Goal: Task Accomplishment & Management: Complete application form

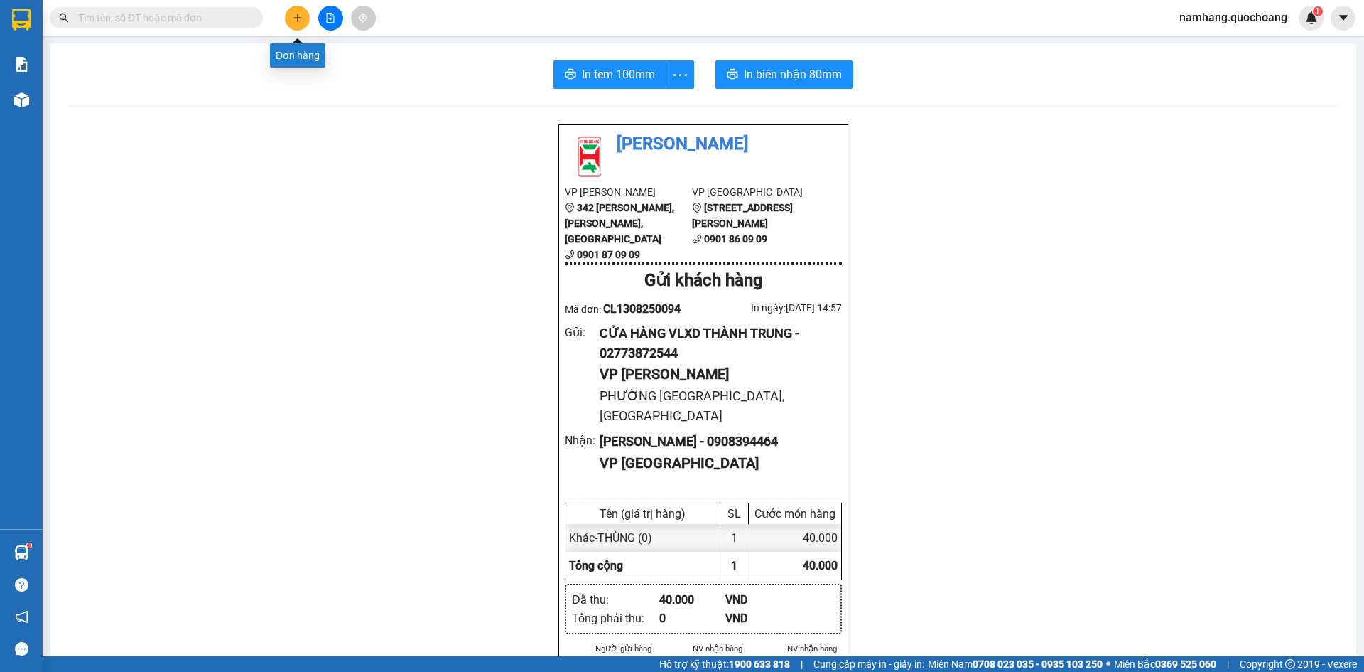
click at [291, 21] on button at bounding box center [297, 18] width 25 height 25
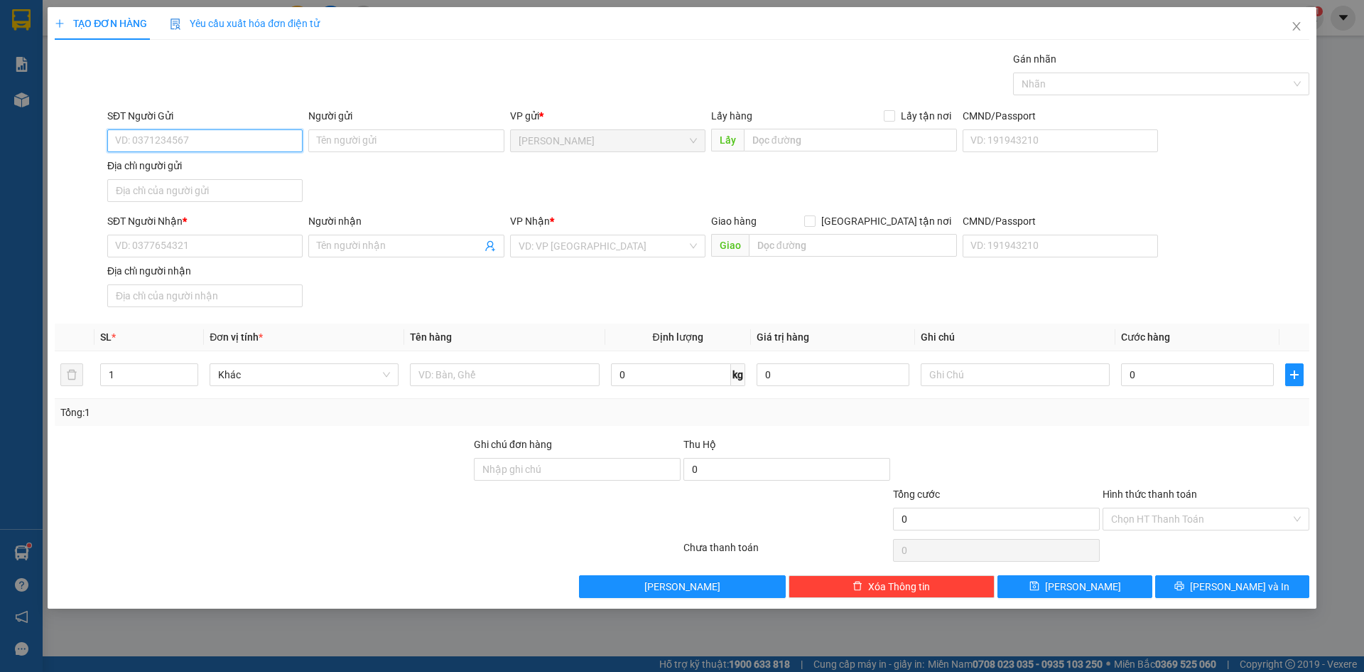
click at [210, 144] on input "SĐT Người Gửi" at bounding box center [204, 140] width 195 height 23
click at [245, 139] on input "SĐT Người Gửi" at bounding box center [204, 140] width 195 height 23
click at [264, 138] on input "0865491534" at bounding box center [204, 140] width 195 height 23
type input "0865491534"
click at [335, 141] on input "Người gửi" at bounding box center [405, 140] width 195 height 23
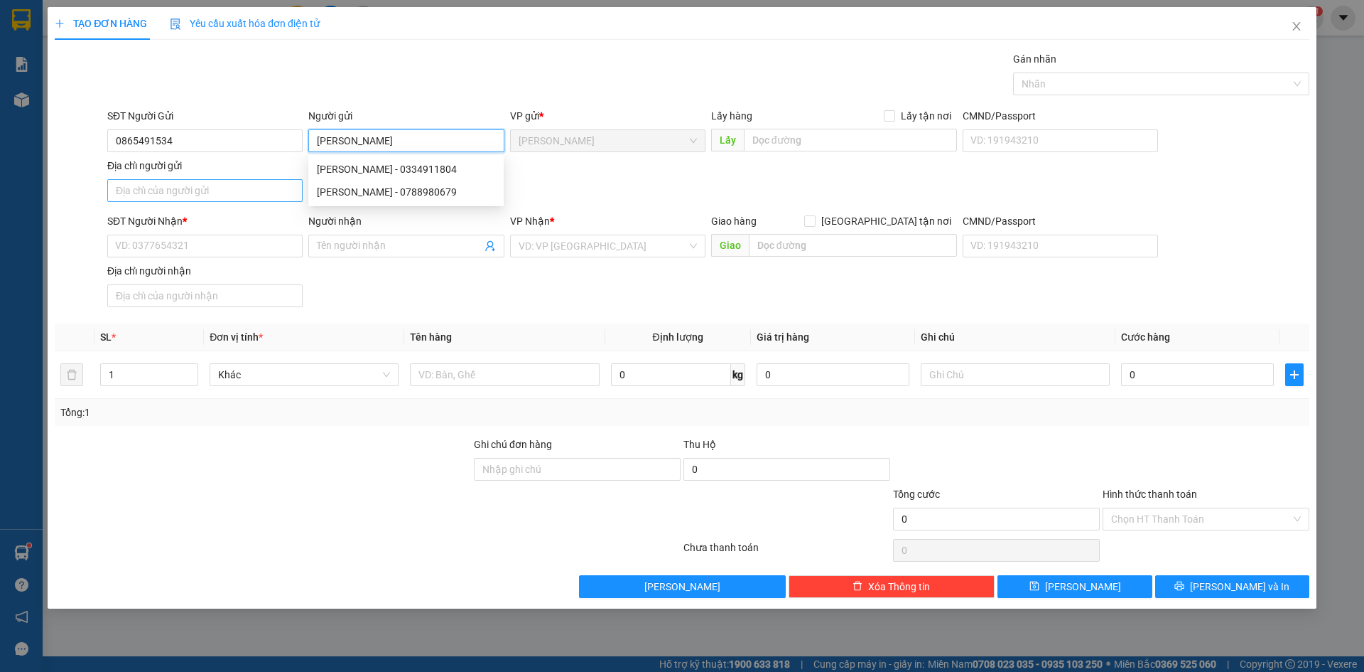
type input "[PERSON_NAME]"
click at [209, 193] on input "Địa chỉ người gửi" at bounding box center [204, 190] width 195 height 23
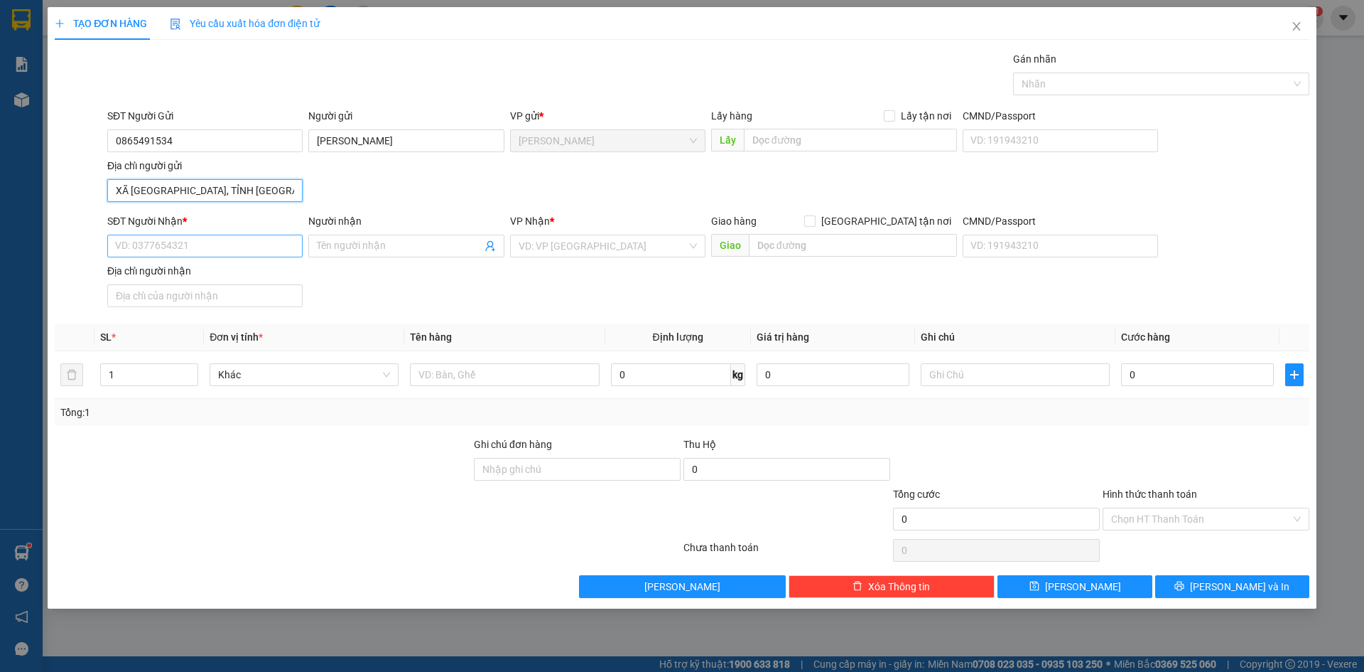
type input "XÃ [GEOGRAPHIC_DATA], TỈNH [GEOGRAPHIC_DATA]"
click at [214, 245] on input "SĐT Người Nhận *" at bounding box center [204, 246] width 195 height 23
click at [249, 252] on input "0902996445" at bounding box center [204, 246] width 195 height 23
type input "0902996445"
click at [345, 252] on input "Người nhận" at bounding box center [399, 246] width 164 height 16
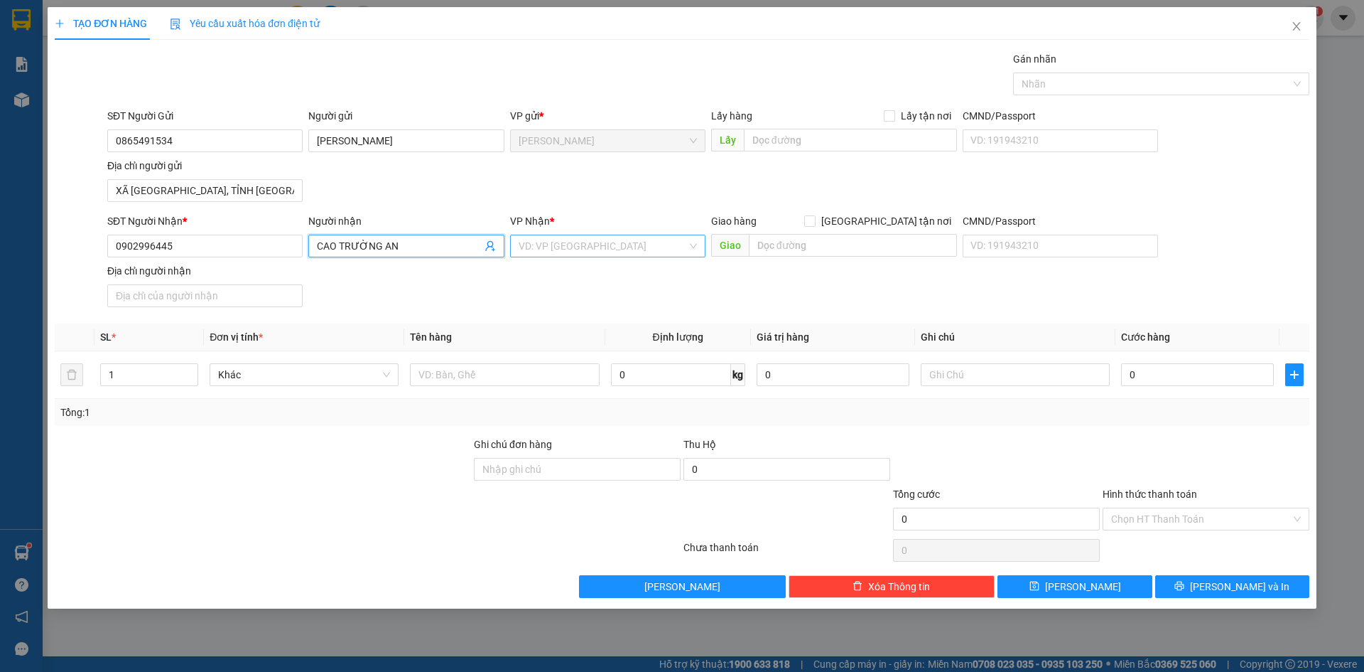
type input "CAO TRƯỜNG AN"
click at [550, 247] on input "search" at bounding box center [603, 245] width 168 height 21
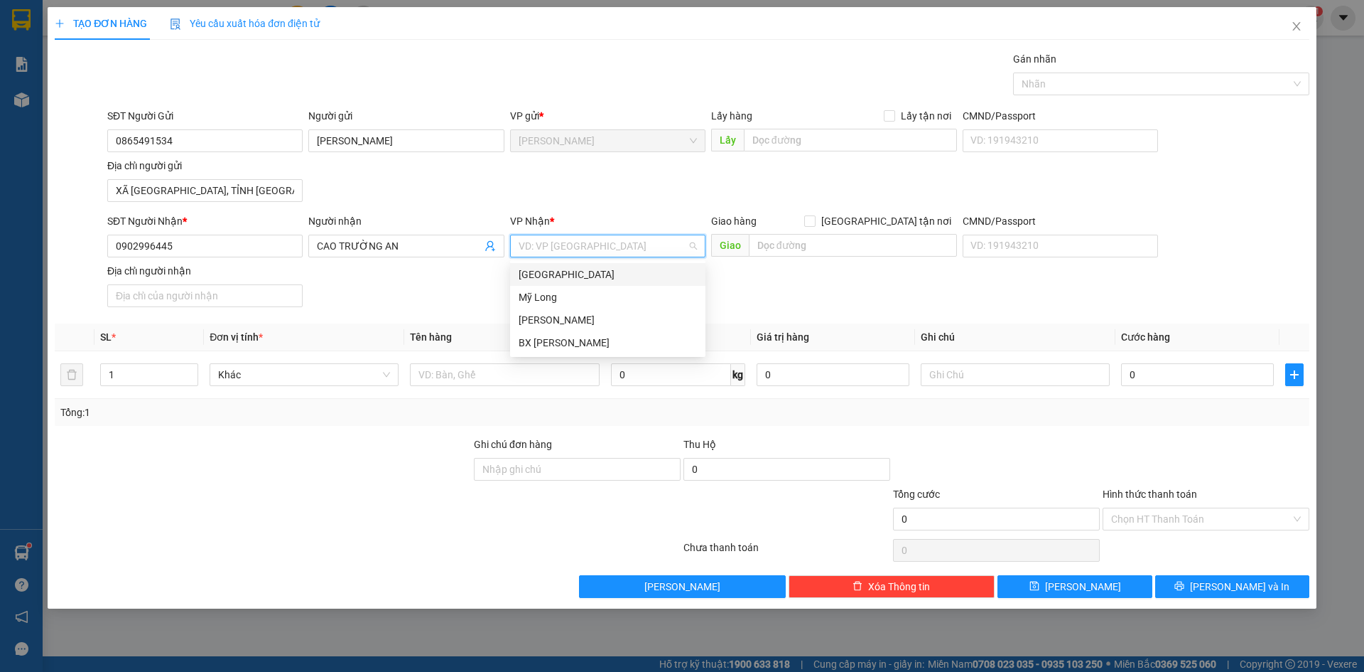
click at [556, 275] on div "[GEOGRAPHIC_DATA]" at bounding box center [608, 274] width 178 height 16
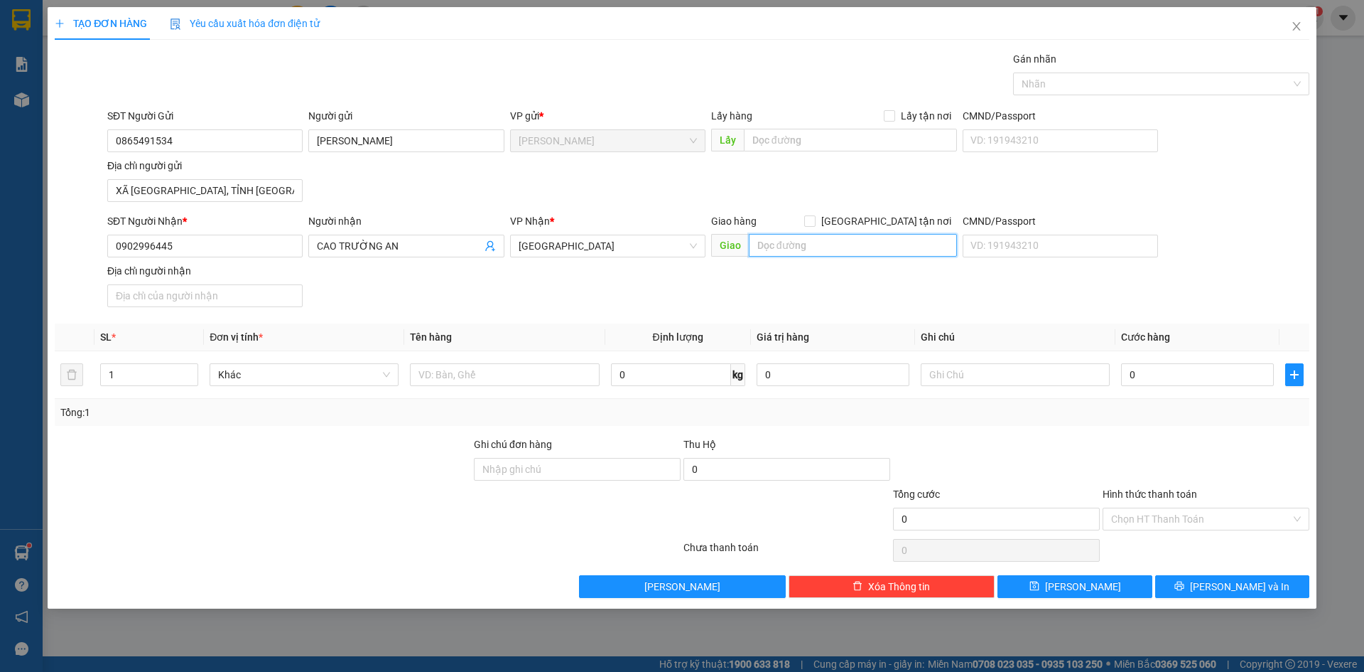
click at [851, 249] on input "text" at bounding box center [853, 245] width 208 height 23
type input "BẾN XE MỸ THO"
click at [528, 380] on input "text" at bounding box center [504, 374] width 189 height 23
type input "HỒ SƠ"
click at [830, 318] on div "Transit Pickup Surcharge Ids Transit Deliver Surcharge Ids Transit Deliver Surc…" at bounding box center [682, 324] width 1255 height 546
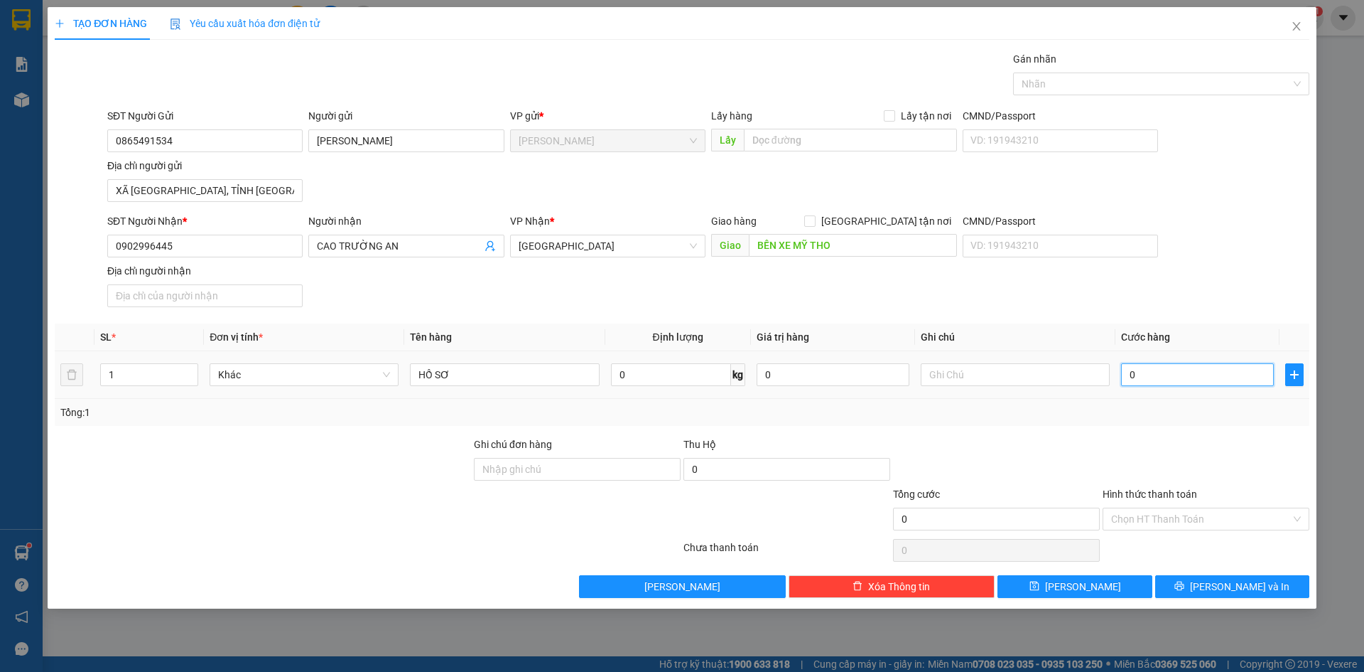
click at [1224, 382] on input "0" at bounding box center [1197, 374] width 153 height 23
type input "3"
type input "30"
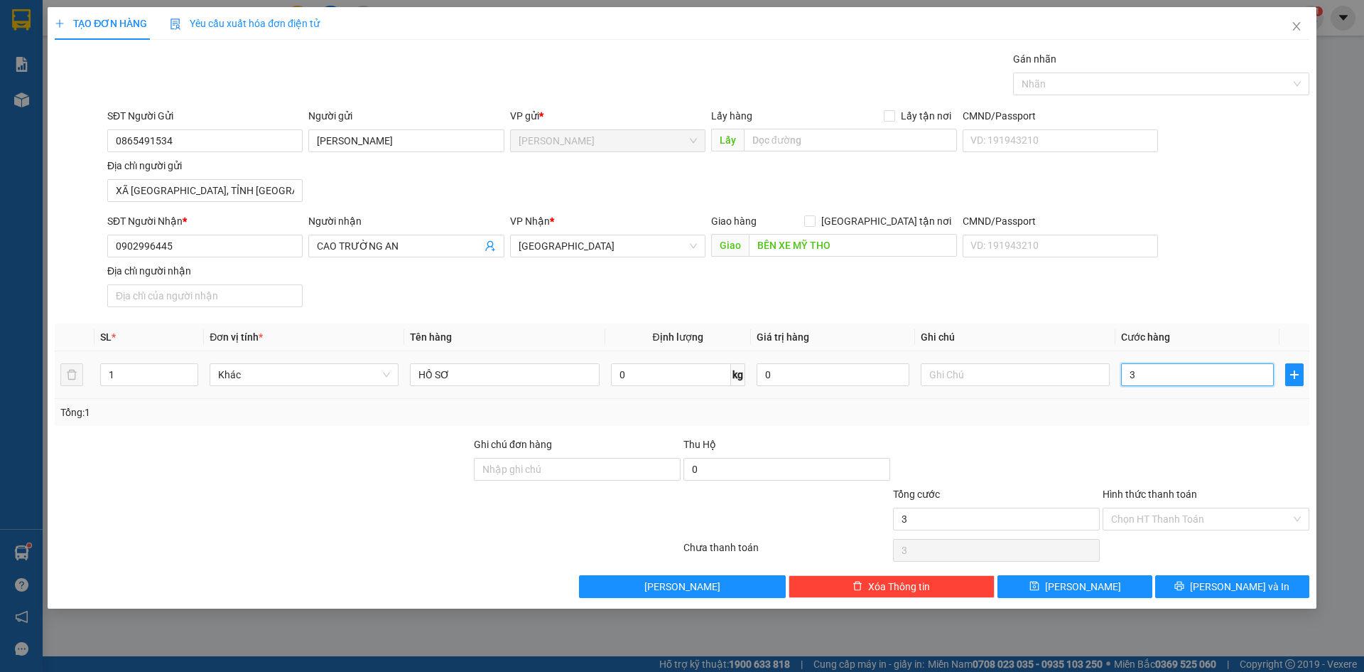
type input "30"
type input "300"
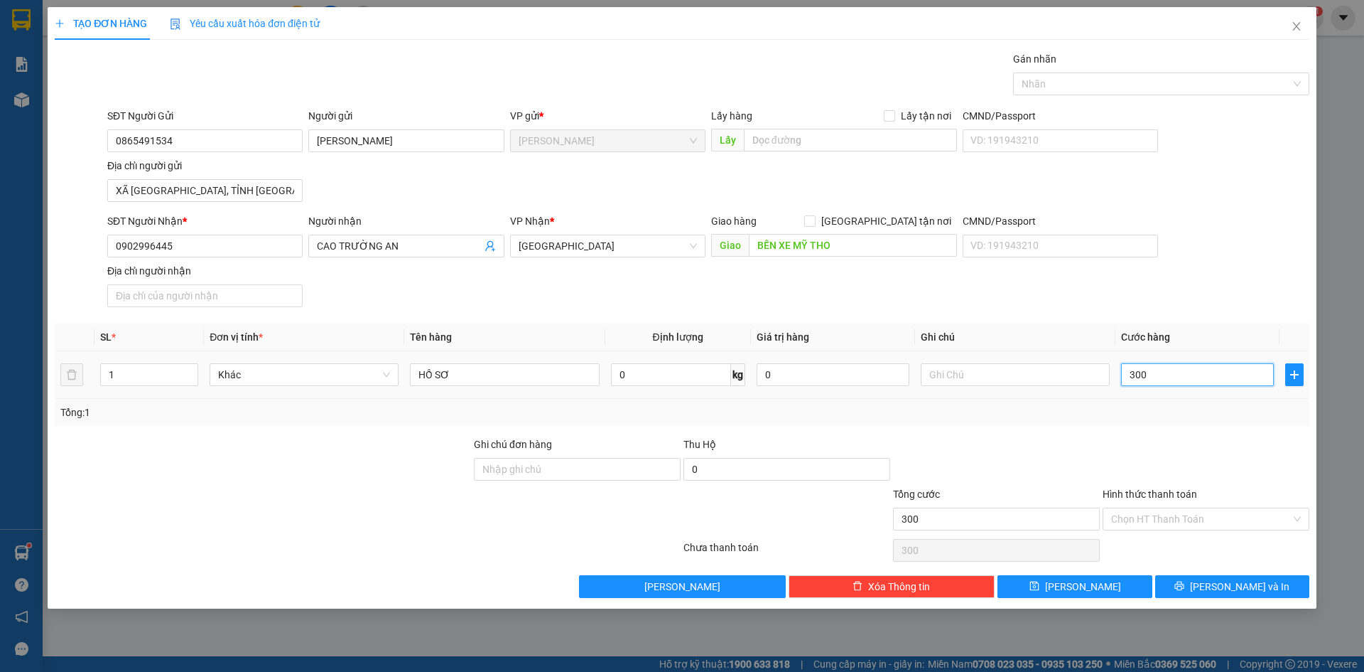
type input "3.000"
type input "30.000"
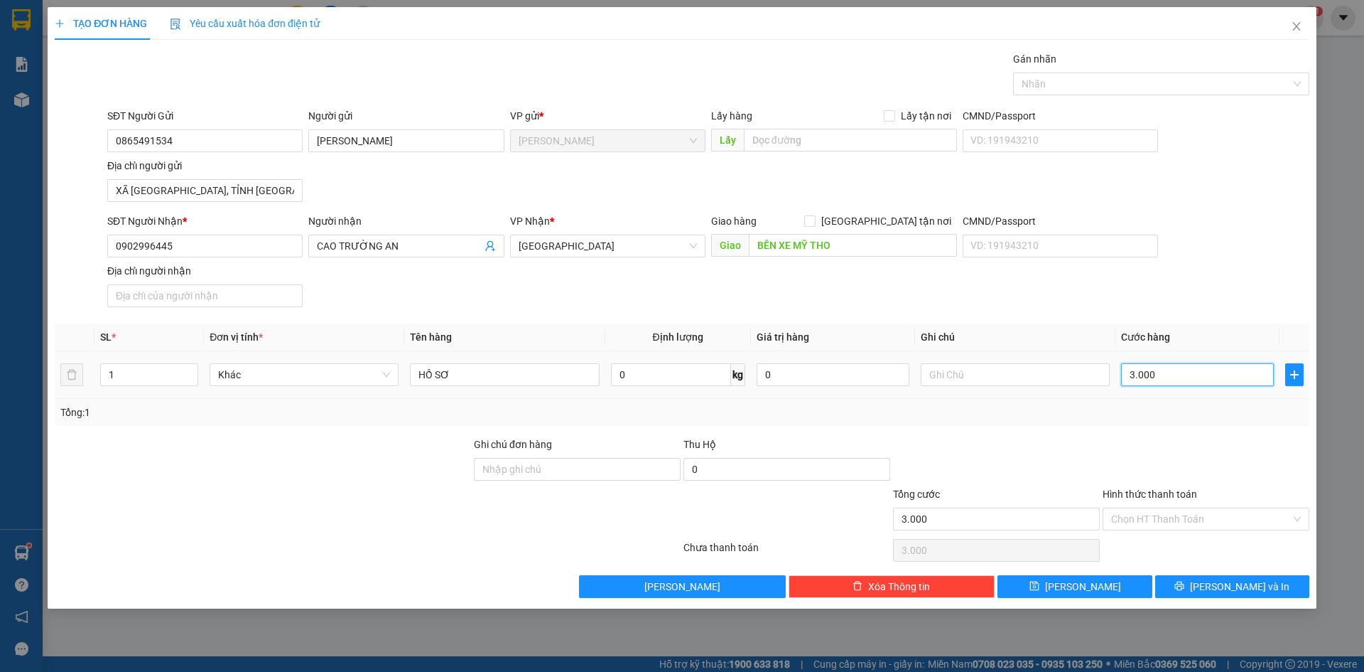
type input "30.000"
click at [1238, 305] on div "SĐT Người Nhận * 0902996445 Người nhận CAO TRƯỜNG AN VP Nhận * [GEOGRAPHIC_DATA…" at bounding box center [708, 262] width 1208 height 99
click at [1241, 93] on div "Nhãn" at bounding box center [1161, 83] width 296 height 23
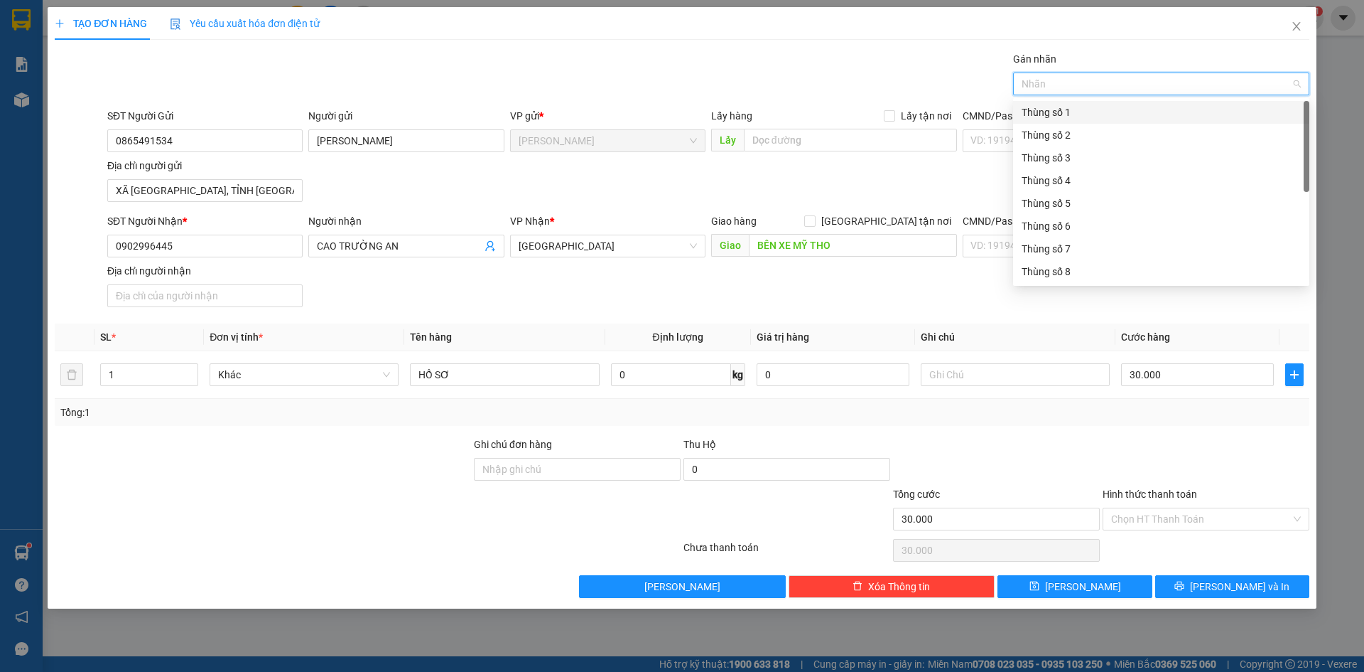
click at [1234, 55] on div "Gán nhãn" at bounding box center [1161, 61] width 296 height 21
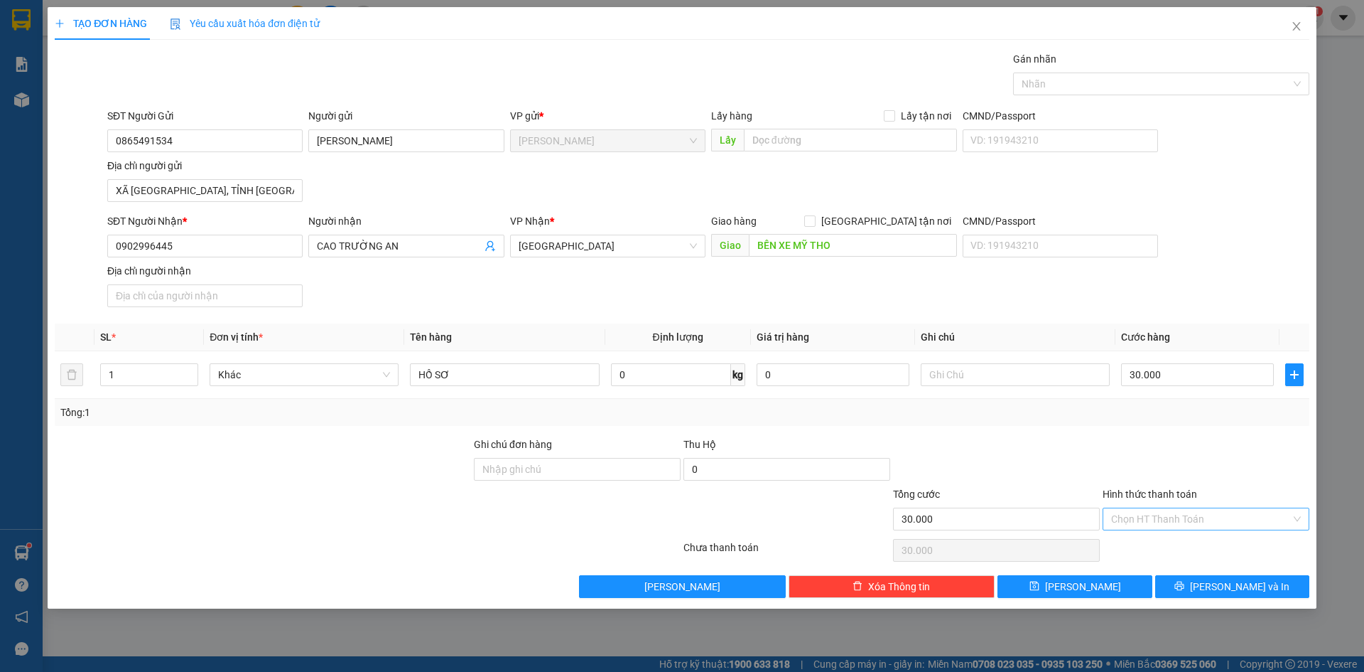
click at [1206, 528] on input "Hình thức thanh toán" at bounding box center [1201, 518] width 180 height 21
click at [1174, 550] on div "Tại văn phòng" at bounding box center [1206, 547] width 190 height 16
type input "0"
click at [1189, 470] on div at bounding box center [1207, 461] width 210 height 50
click at [265, 240] on input "0902996445" at bounding box center [204, 246] width 195 height 23
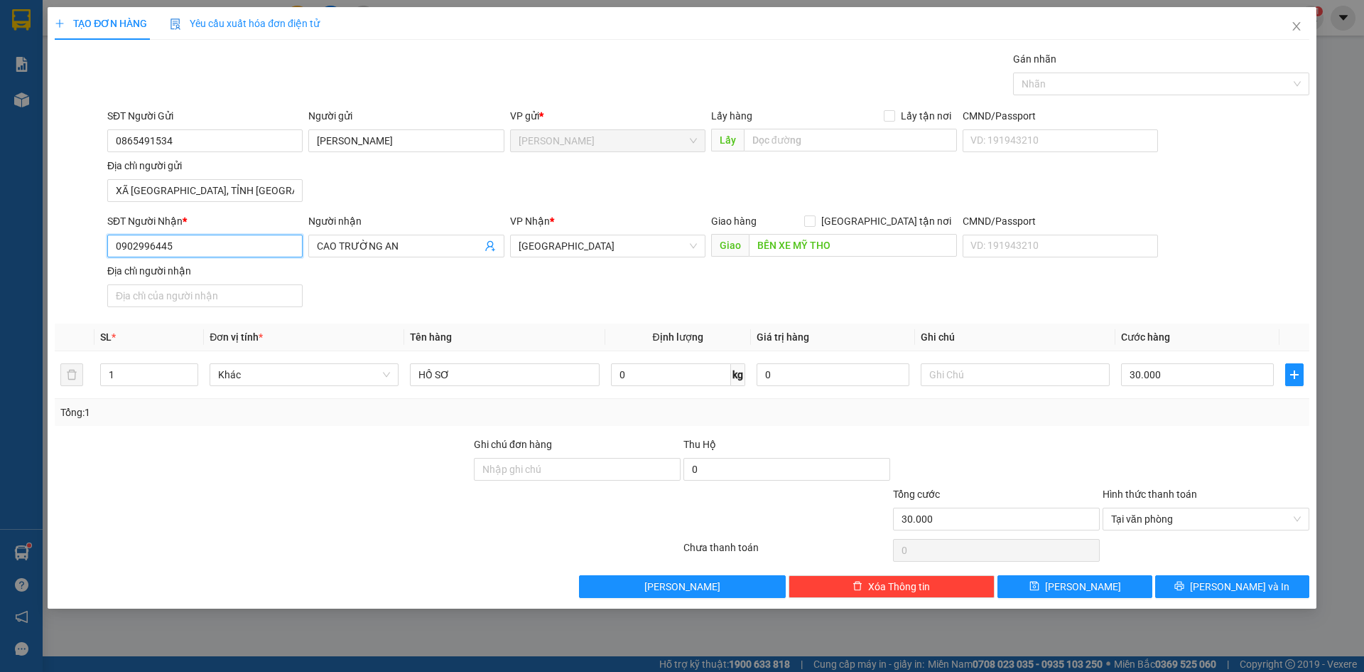
click at [265, 240] on input "0902996445" at bounding box center [204, 246] width 195 height 23
click at [265, 241] on input "0902996445" at bounding box center [204, 246] width 195 height 23
type input "0342267578"
click at [418, 246] on input "CAO TRƯỜNG AN" at bounding box center [399, 246] width 164 height 16
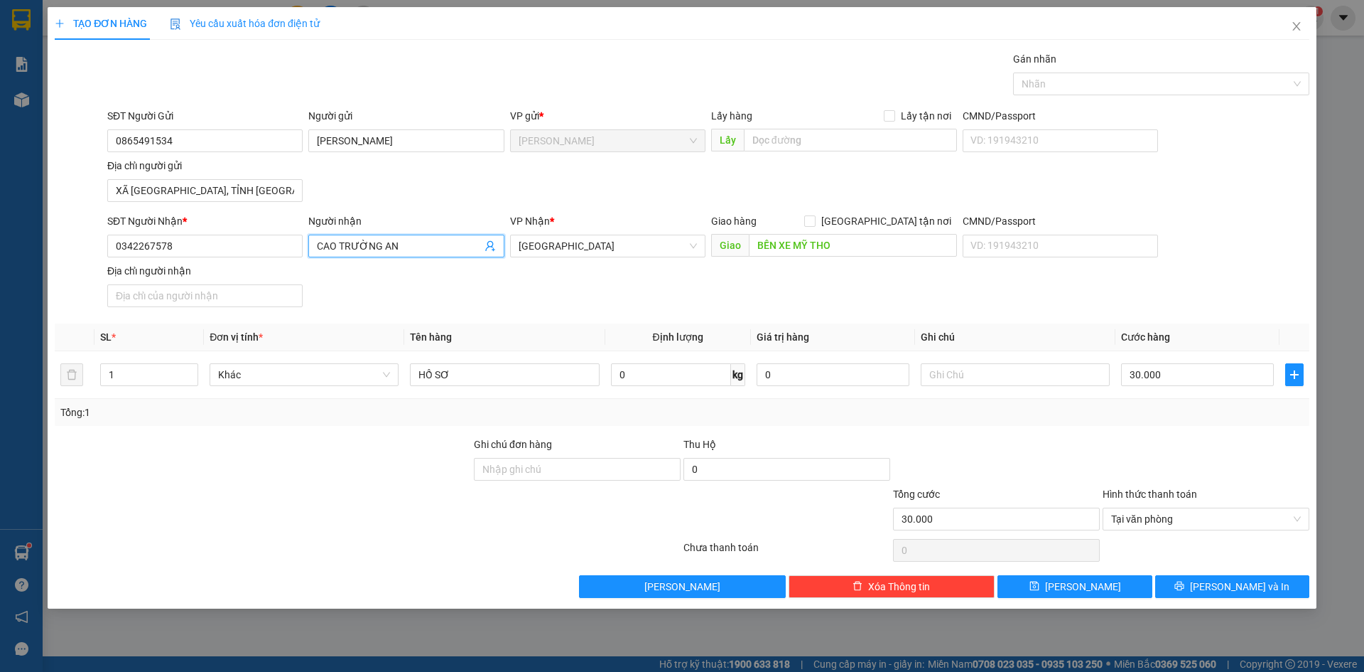
click at [418, 246] on input "CAO TRƯỜNG AN" at bounding box center [399, 246] width 164 height 16
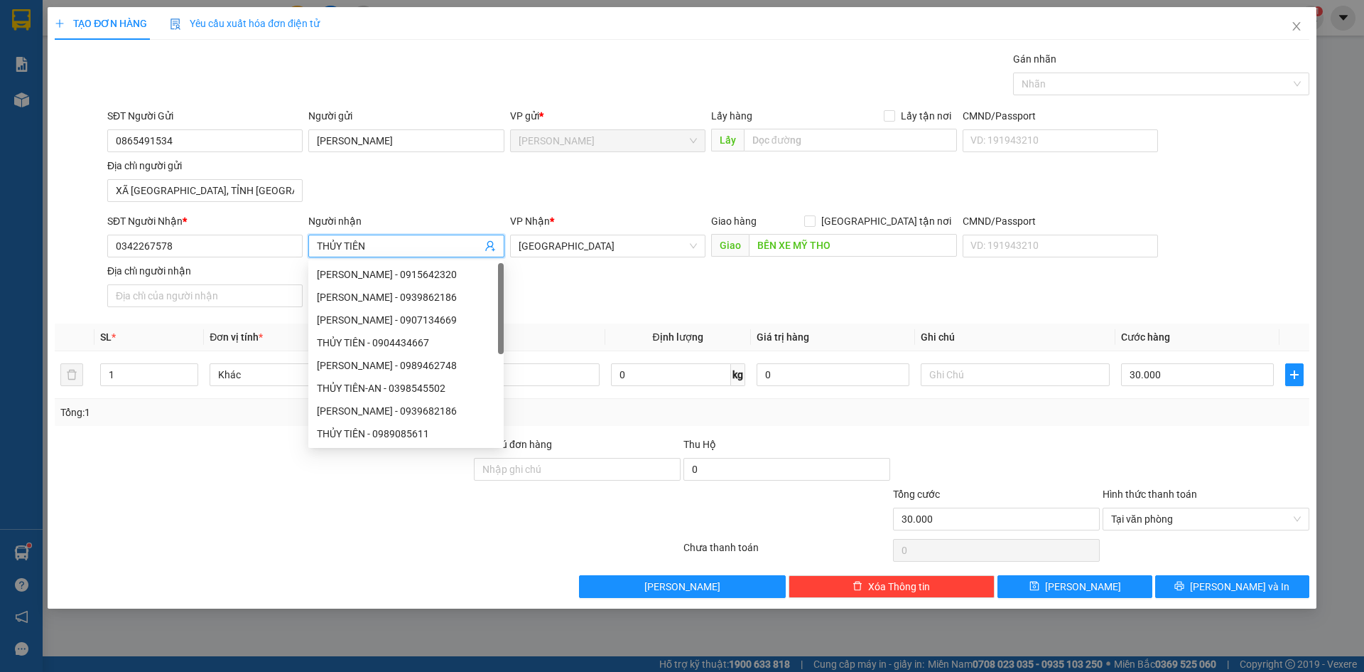
type input "THỦY TIÊN"
click at [460, 208] on form "SĐT Người Gửi 0865491534 Người gửi [PERSON_NAME] VP gửi * [PERSON_NAME] Lấy hàn…" at bounding box center [682, 210] width 1255 height 205
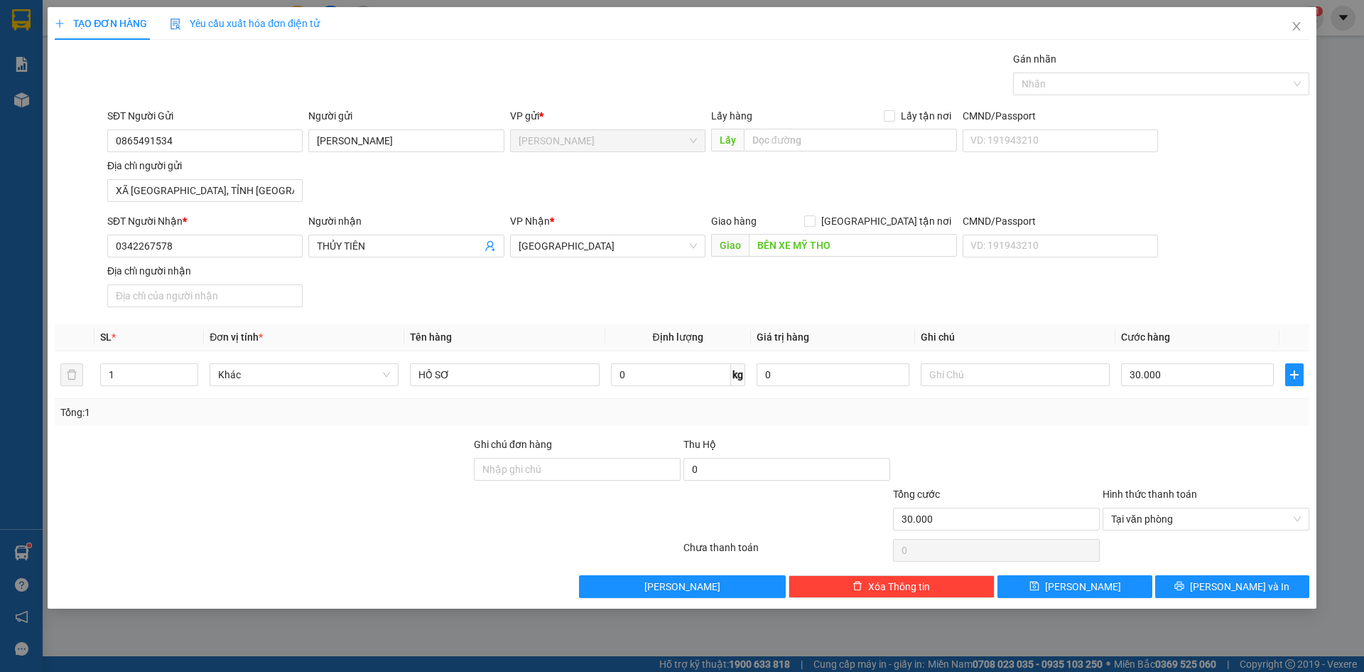
click at [443, 296] on div "SĐT Người Nhận * 0342267578 Người nhận THỦY TIÊN VP Nhận * [GEOGRAPHIC_DATA] Gi…" at bounding box center [708, 262] width 1208 height 99
click at [442, 316] on div "Transit Pickup Surcharge Ids Transit Deliver Surcharge Ids Transit Deliver Surc…" at bounding box center [682, 324] width 1255 height 546
click at [682, 291] on div "SĐT Người Nhận * 0342267578 Người nhận THỦY TIÊN VP Nhận * [GEOGRAPHIC_DATA] Gi…" at bounding box center [708, 262] width 1208 height 99
click at [1150, 286] on div "SĐT Người Nhận * 0342267578 Người nhận THỦY TIÊN VP Nhận * [GEOGRAPHIC_DATA] Gi…" at bounding box center [708, 262] width 1208 height 99
click at [1221, 583] on span "[PERSON_NAME] và In" at bounding box center [1239, 586] width 99 height 16
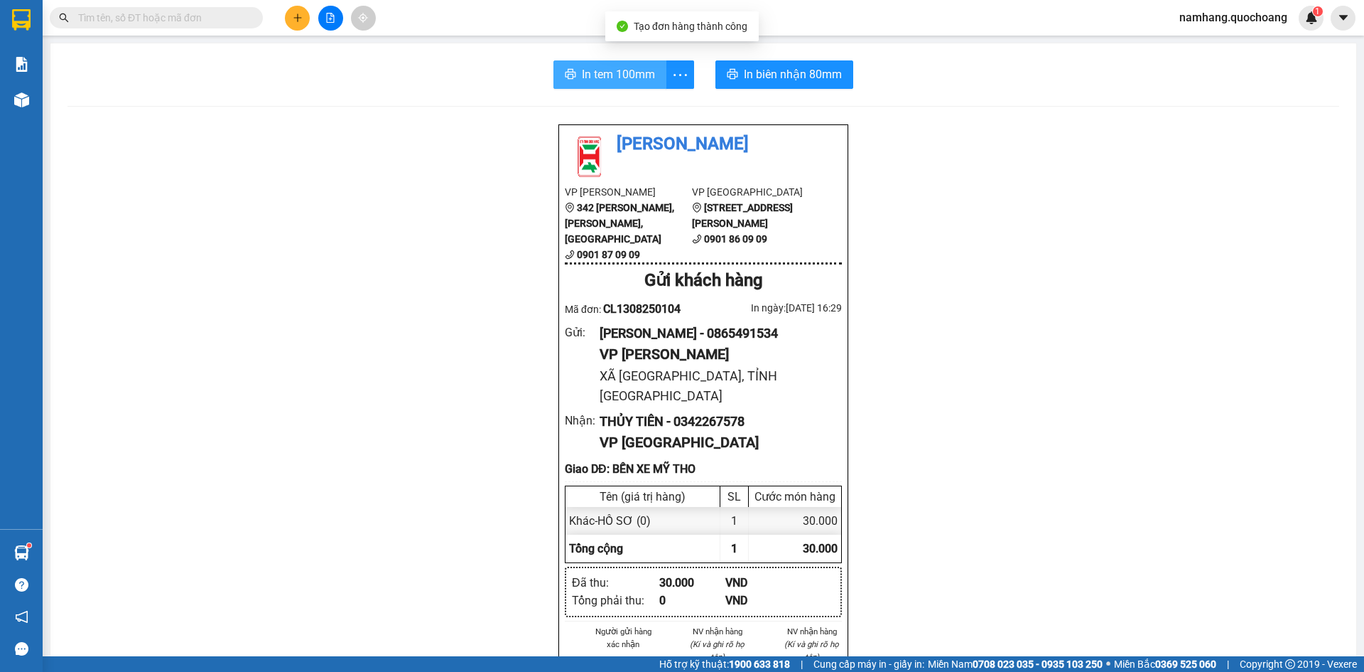
click at [617, 79] on span "In tem 100mm" at bounding box center [618, 74] width 73 height 18
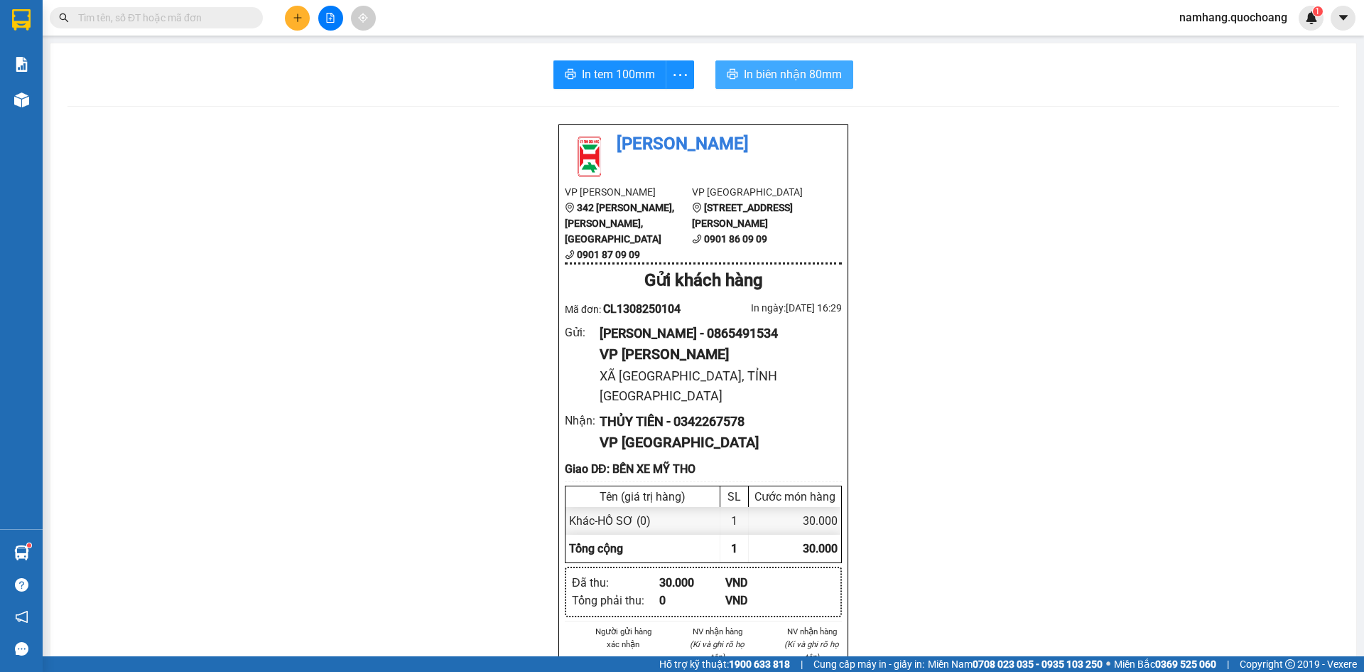
click at [793, 70] on span "In biên nhận 80mm" at bounding box center [793, 74] width 98 height 18
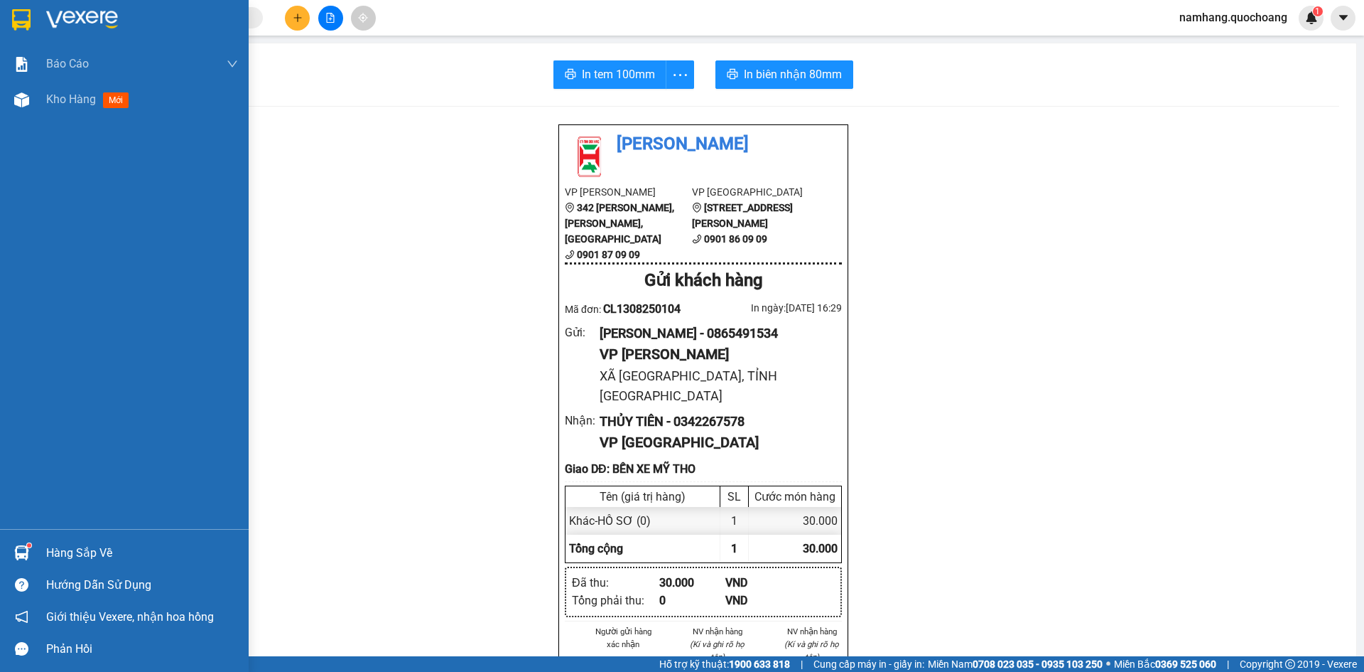
click at [28, 549] on img at bounding box center [21, 552] width 15 height 15
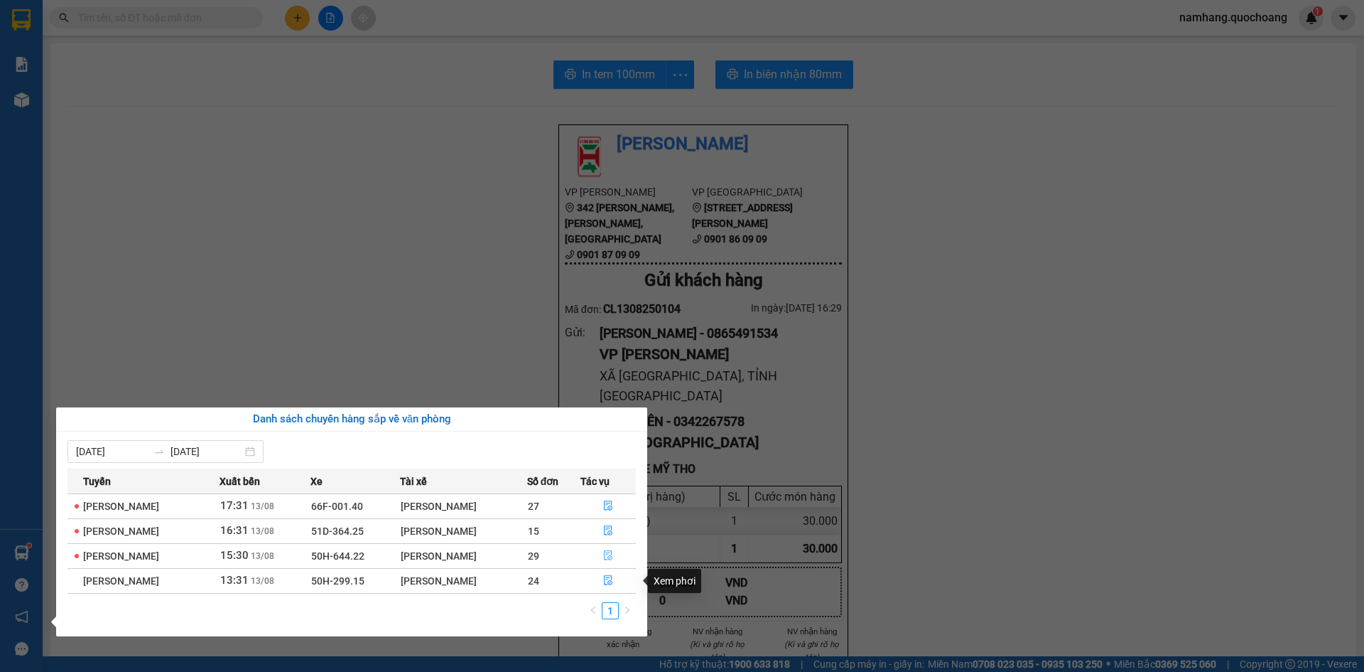
click at [618, 561] on button "button" at bounding box center [608, 555] width 55 height 23
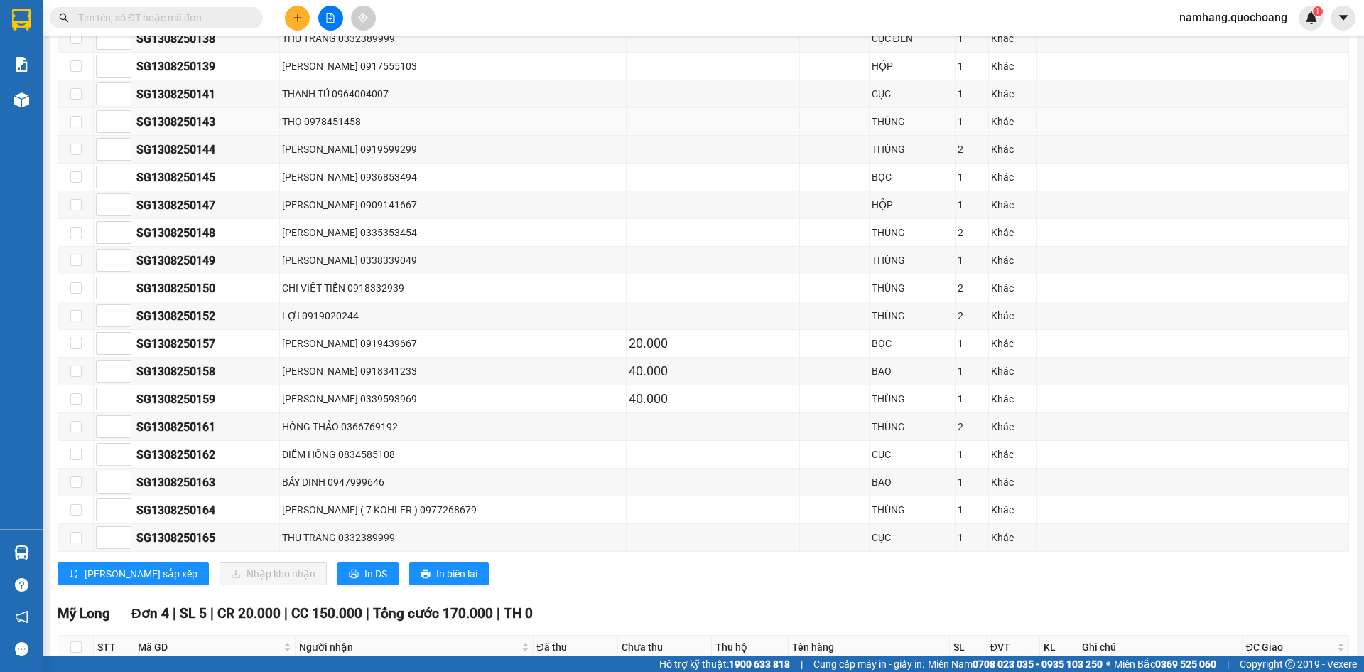
scroll to position [711, 0]
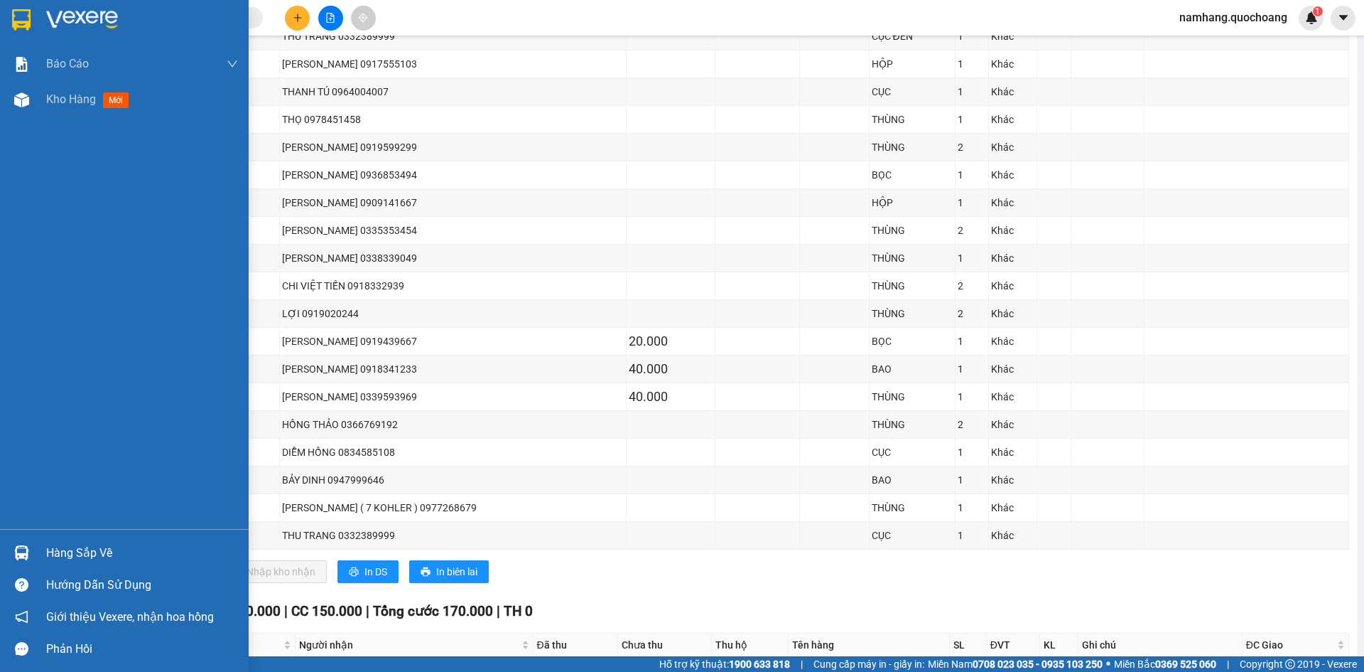
click at [54, 550] on div "Hàng sắp về" at bounding box center [142, 552] width 192 height 21
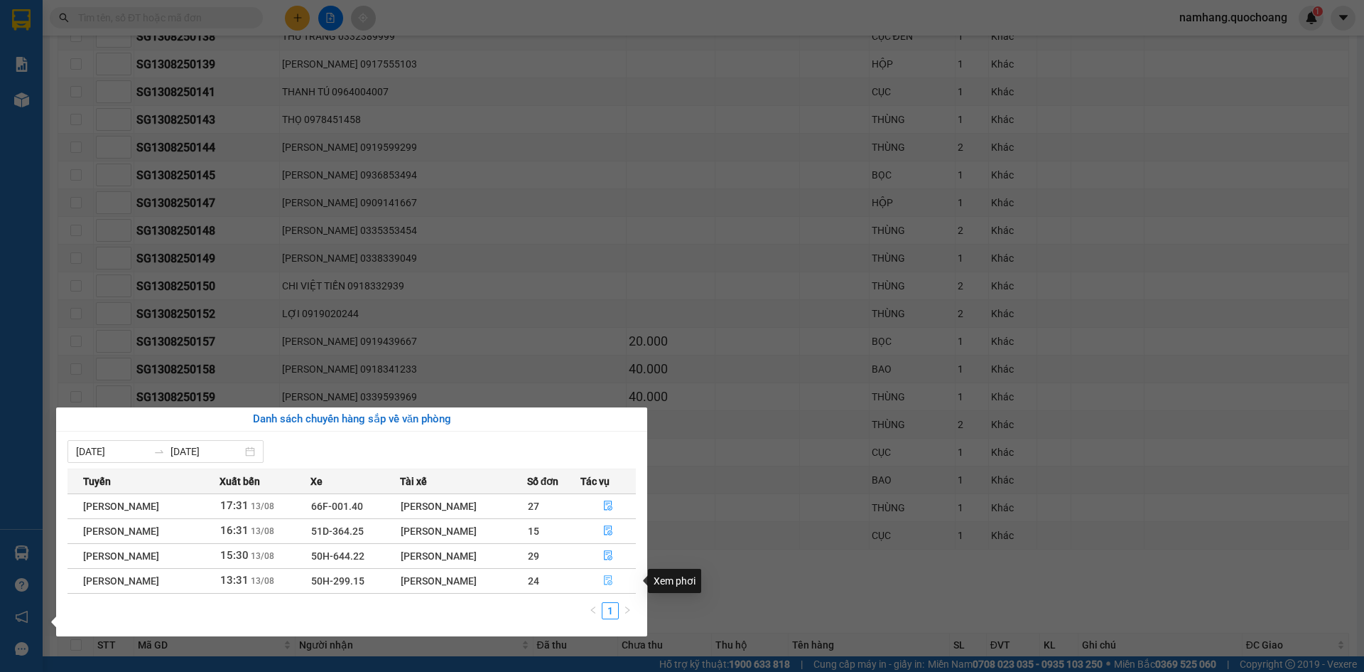
click at [613, 577] on icon "file-done" at bounding box center [608, 581] width 9 height 10
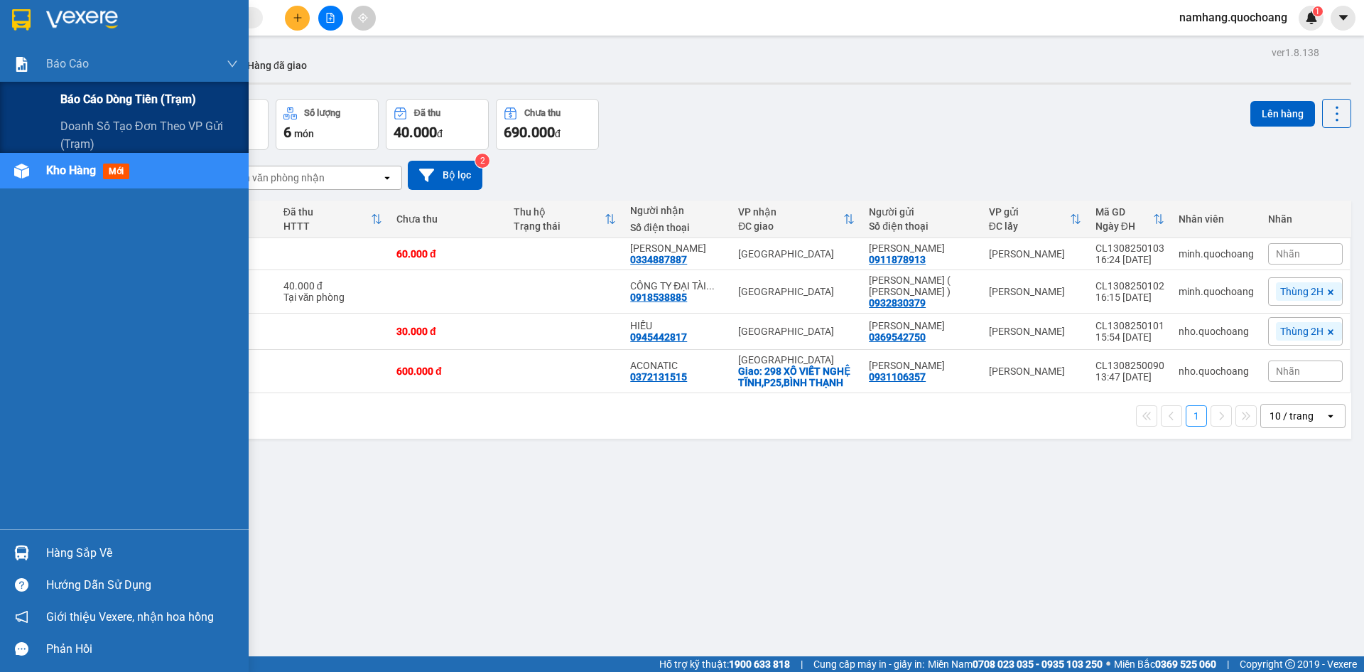
click at [88, 92] on span "Báo cáo dòng tiền (trạm)" at bounding box center [128, 99] width 136 height 18
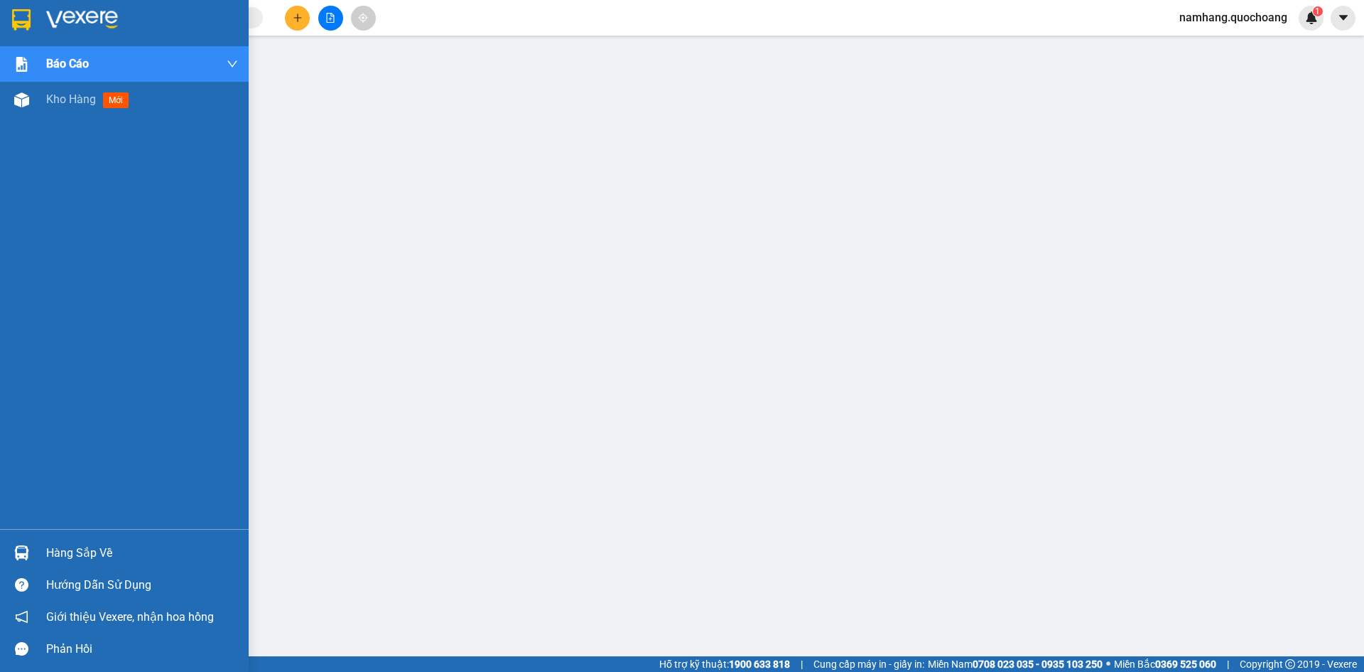
click at [75, 554] on div "Hàng sắp về" at bounding box center [142, 552] width 192 height 21
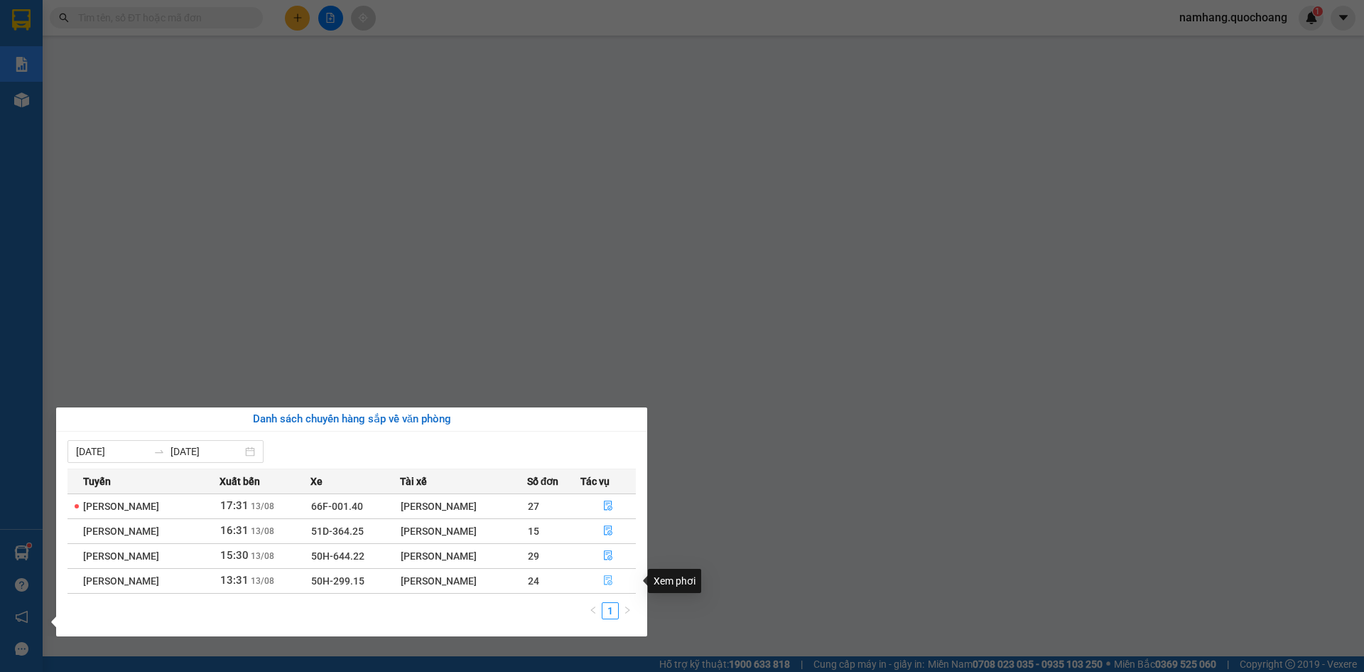
click at [613, 583] on icon "file-done" at bounding box center [608, 581] width 9 height 10
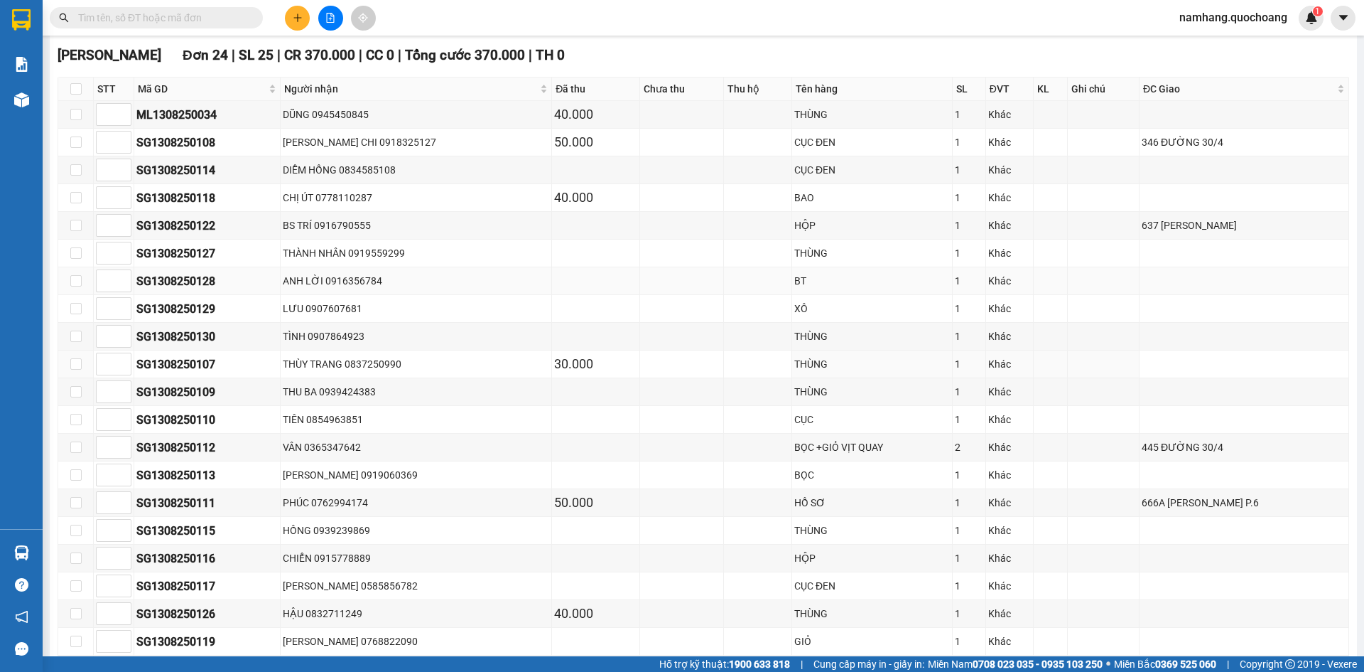
scroll to position [674, 0]
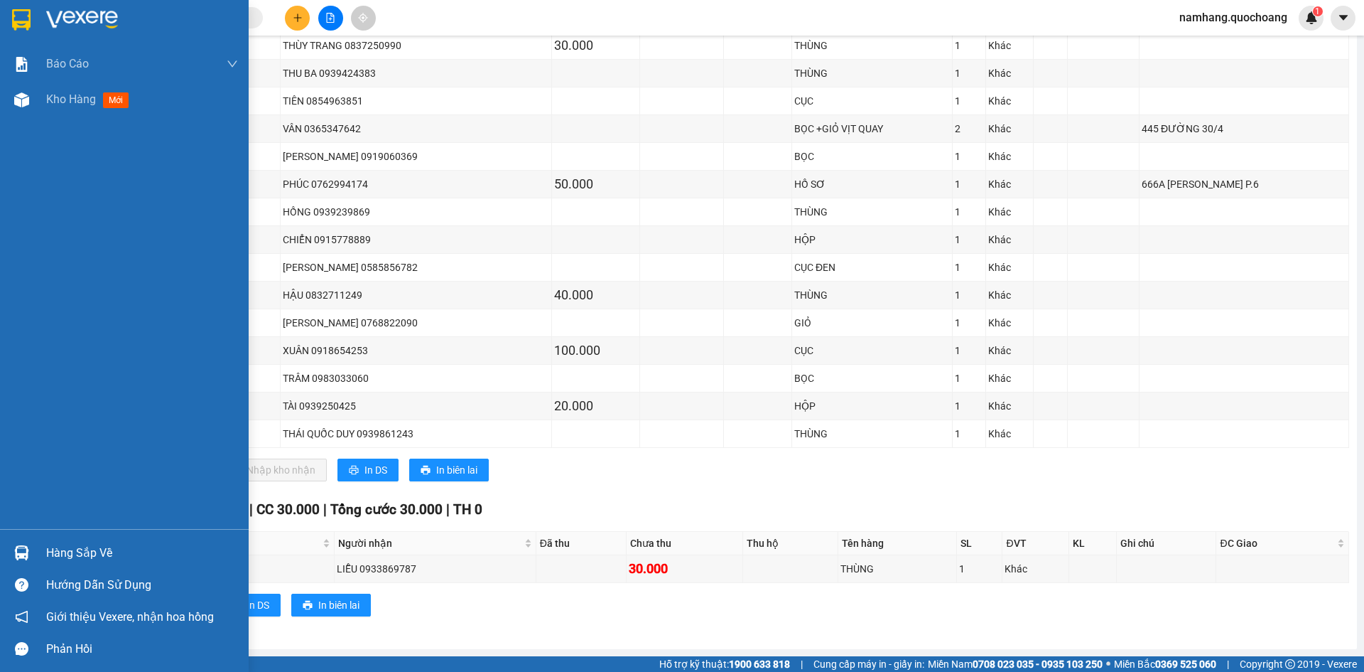
click at [41, 558] on div "Hàng sắp về" at bounding box center [124, 553] width 249 height 32
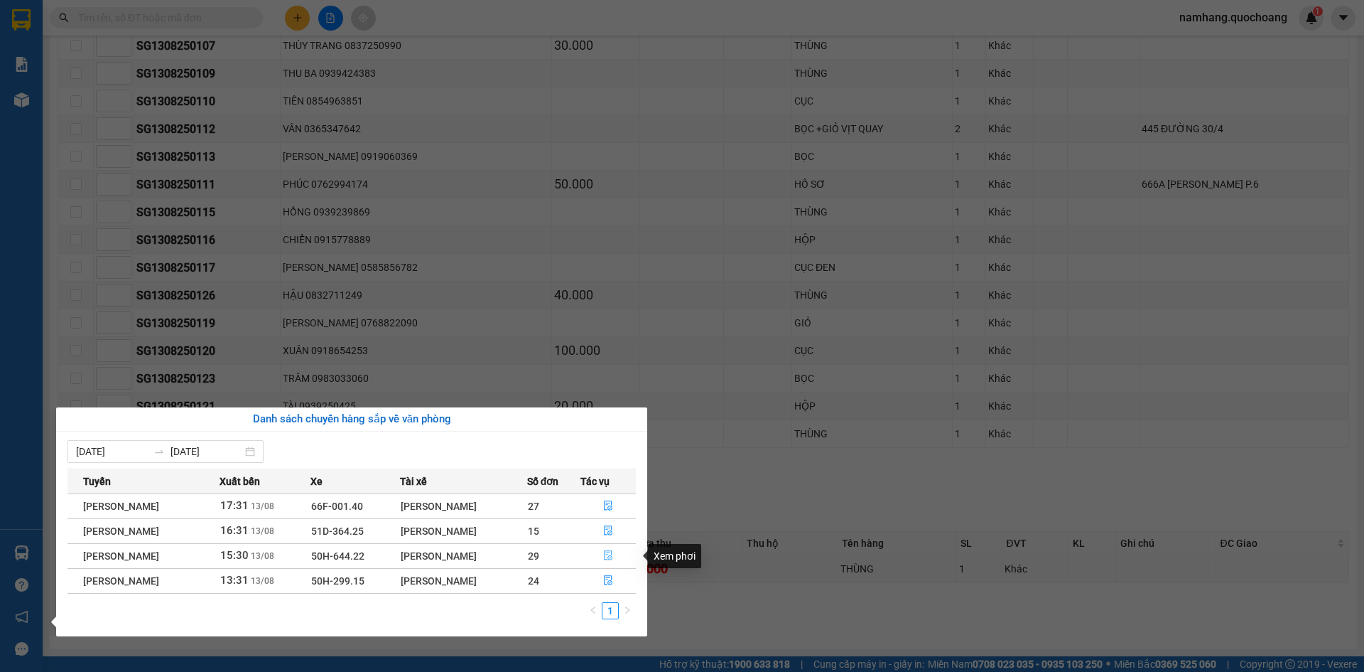
click at [605, 559] on button "button" at bounding box center [608, 555] width 55 height 23
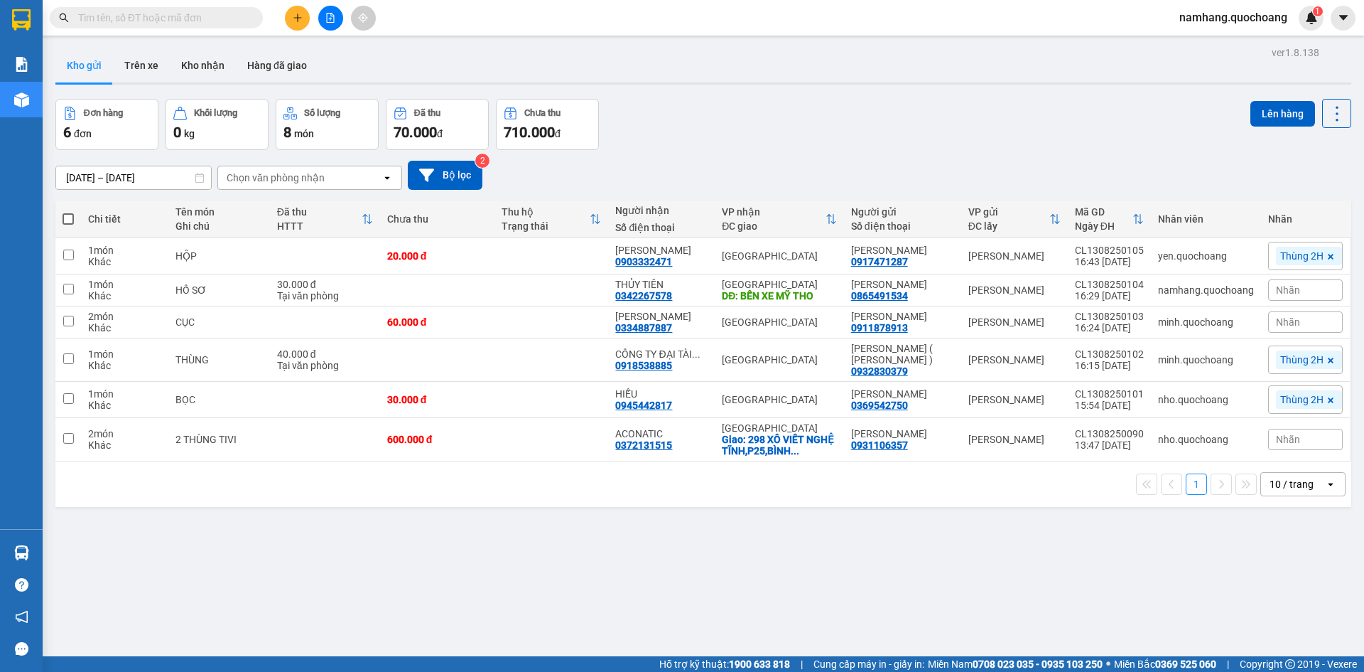
click at [198, 21] on input "text" at bounding box center [162, 18] width 168 height 16
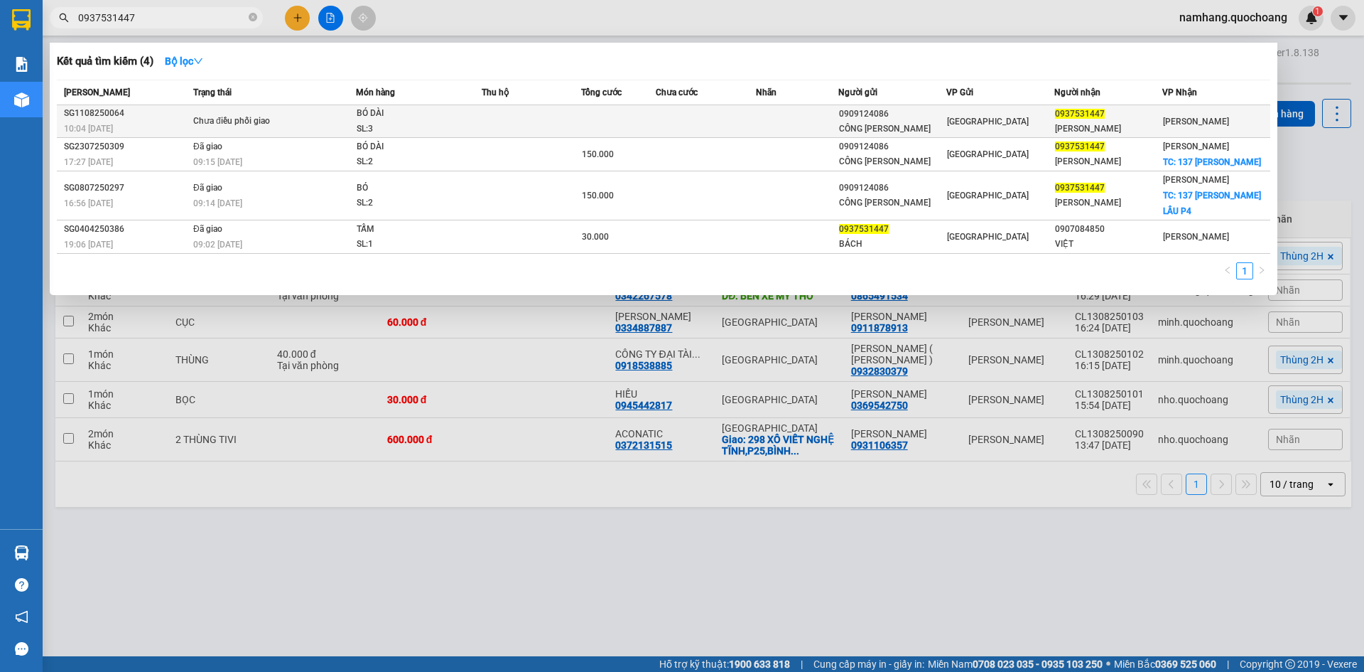
type input "0937531447"
click at [700, 114] on td at bounding box center [705, 121] width 99 height 33
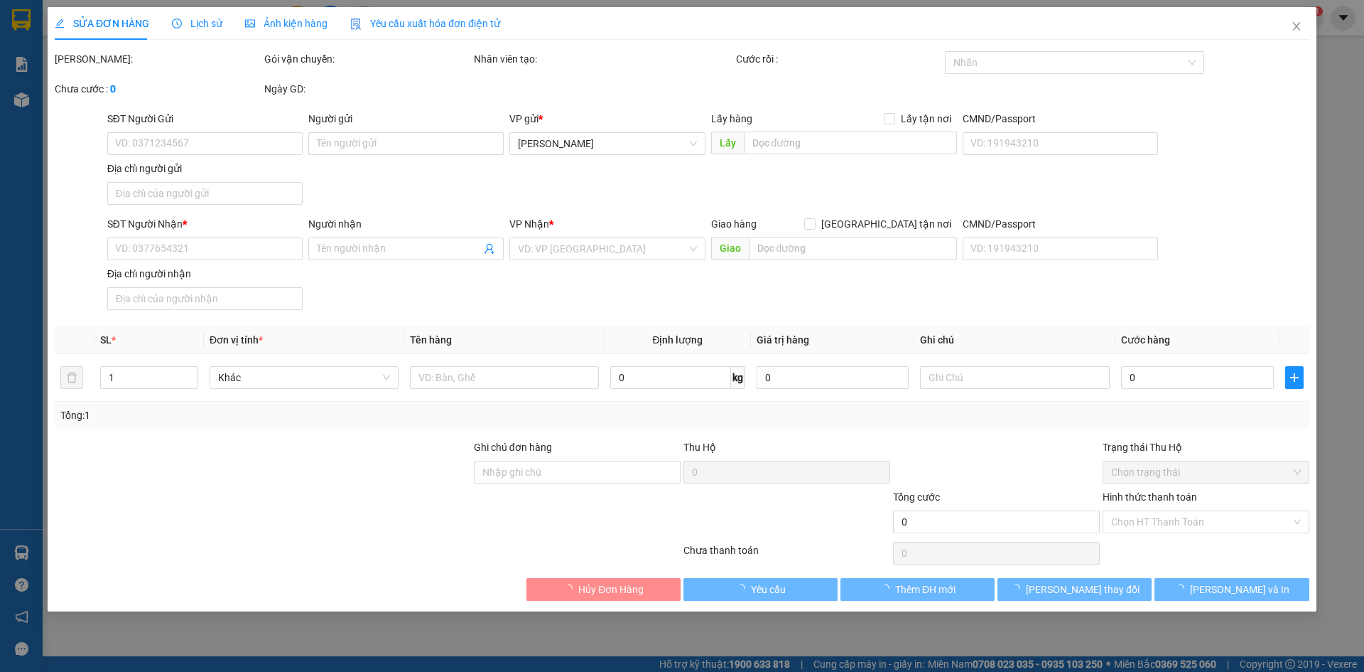
type input "0909124086"
type input "CÔNG TY PHƯƠNG ANH"
type input "107/3 BÀU CÁT 8 P11 QUẬN TÂN BÌNH HCM"
type input "0937531447"
type input "NGUYỄN PHÚC"
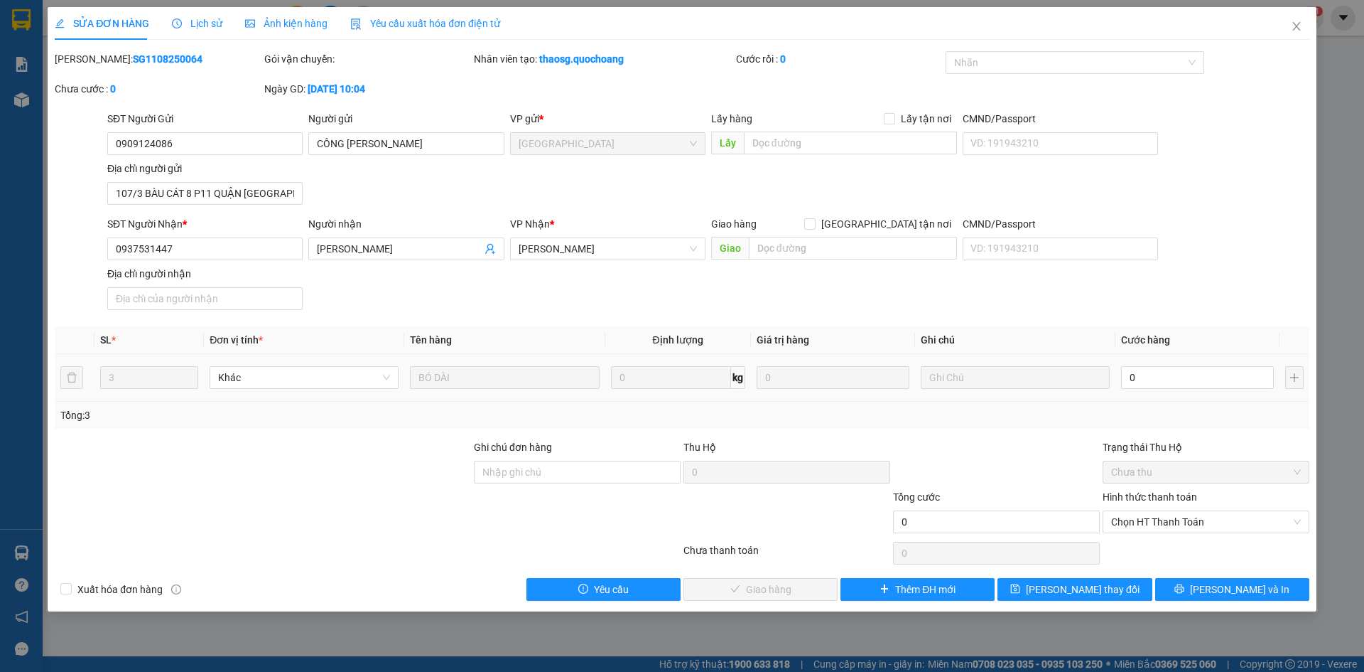
click at [1215, 389] on div "0" at bounding box center [1197, 377] width 153 height 28
click at [1213, 384] on input "0" at bounding box center [1197, 377] width 153 height 23
type input "5"
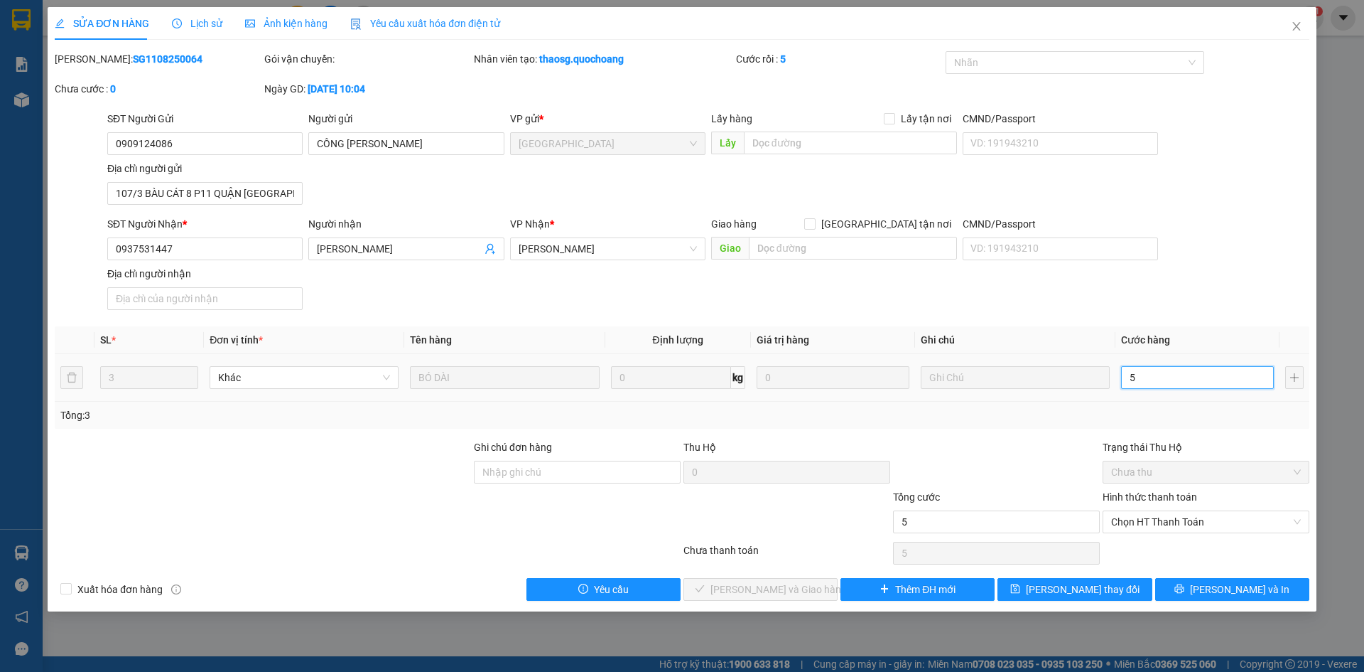
type input "50"
type input "500"
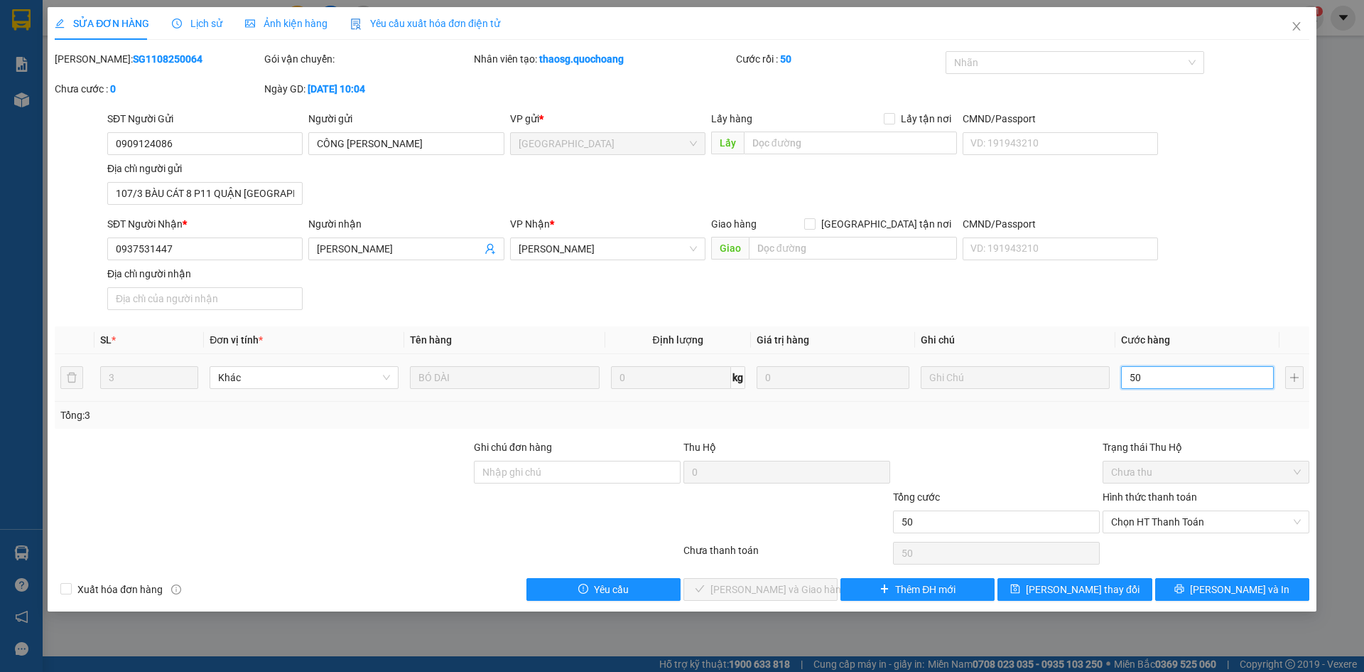
type input "500"
type input "5.000"
type input "50.000"
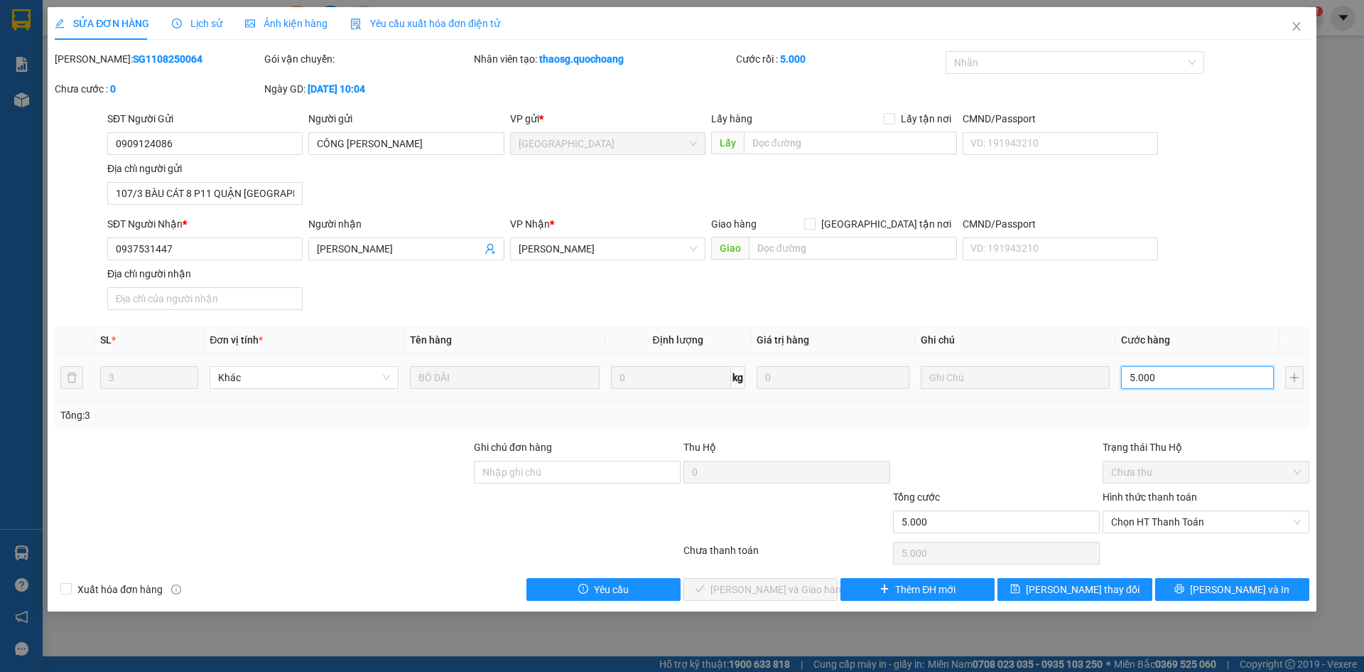
type input "50.000"
click at [1202, 520] on span "Chọn HT Thanh Toán" at bounding box center [1206, 521] width 190 height 21
type input "50.000"
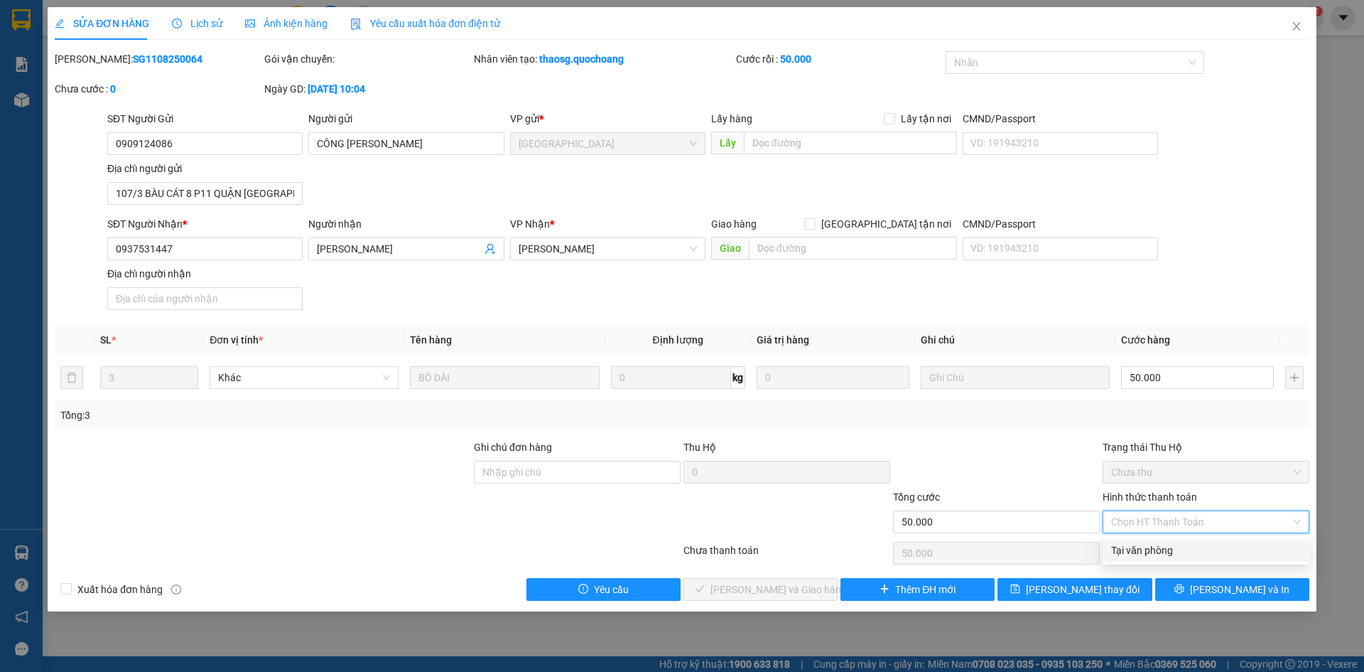
click at [1196, 544] on div "Tại văn phòng" at bounding box center [1206, 550] width 190 height 16
type input "0"
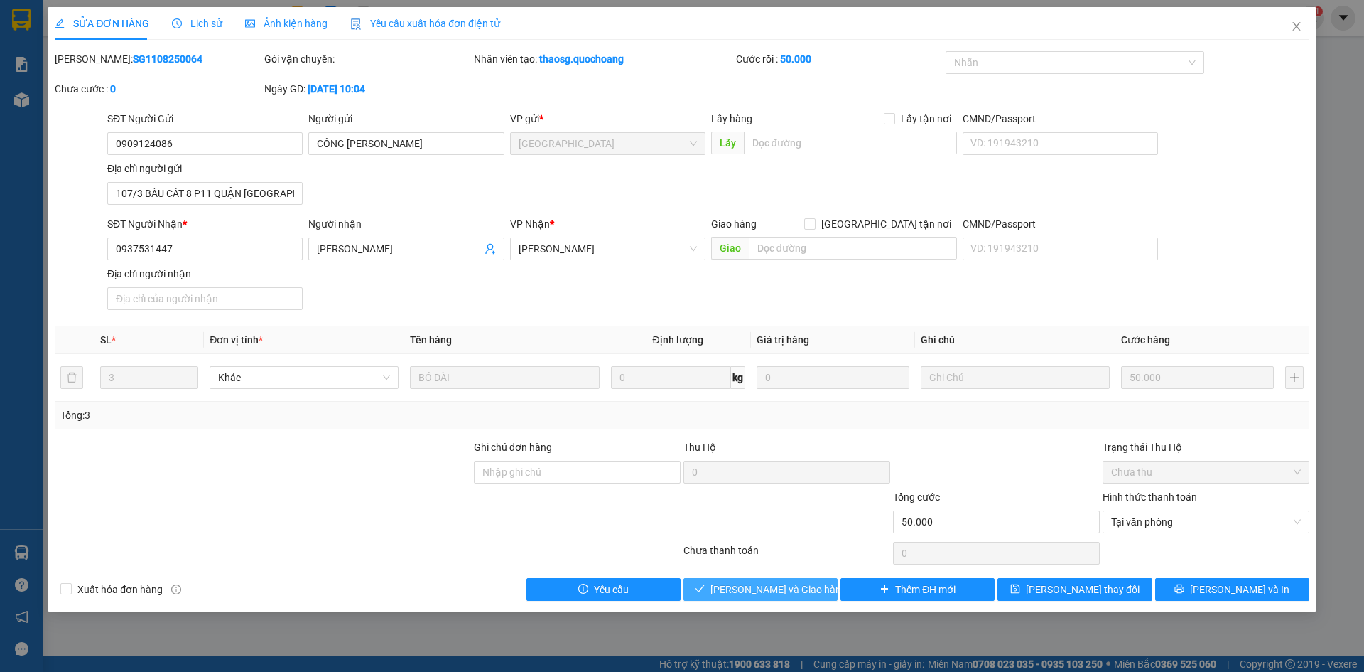
click at [786, 583] on span "Lưu và Giao hàng" at bounding box center [779, 589] width 136 height 16
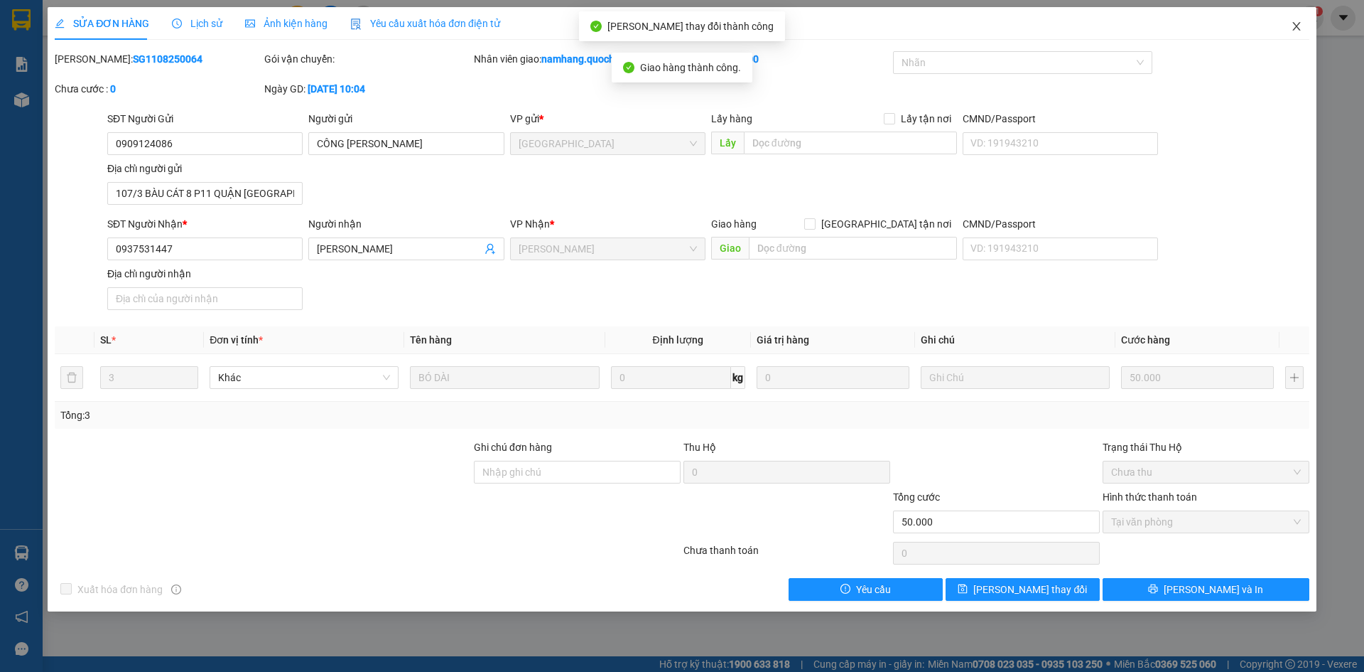
click at [1293, 27] on icon "close" at bounding box center [1296, 26] width 11 height 11
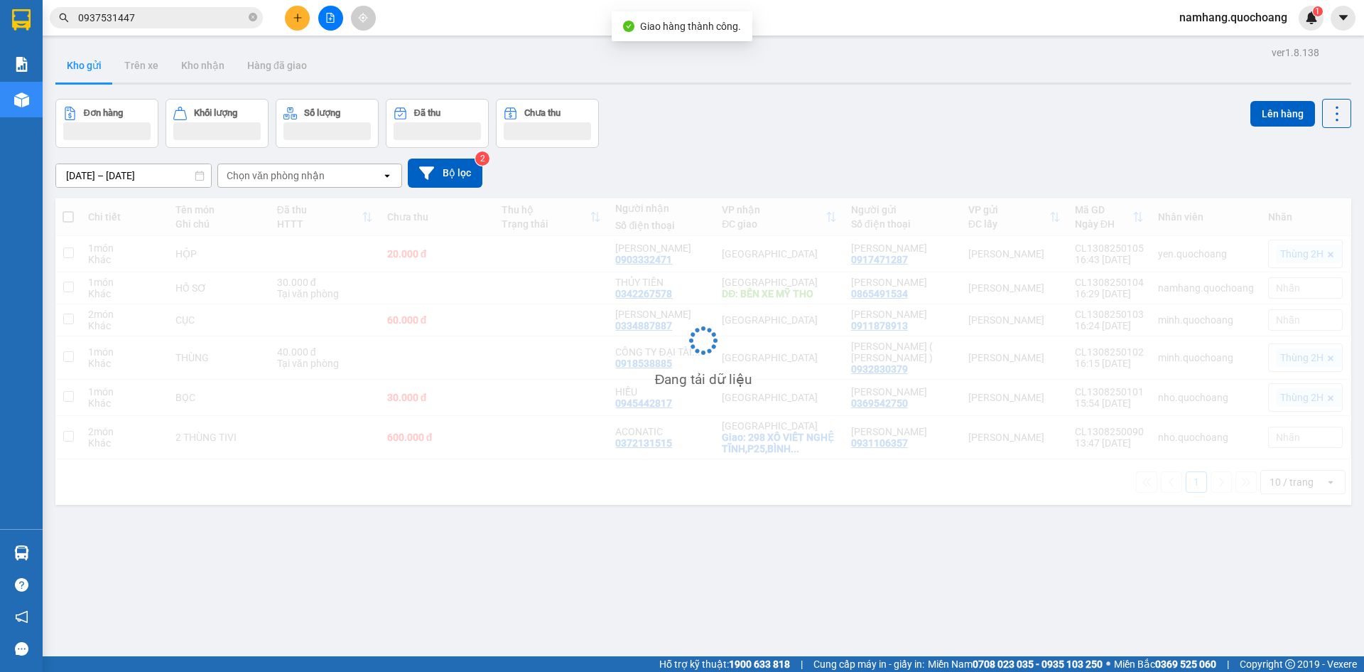
click at [215, 22] on input "0937531447" at bounding box center [162, 18] width 168 height 16
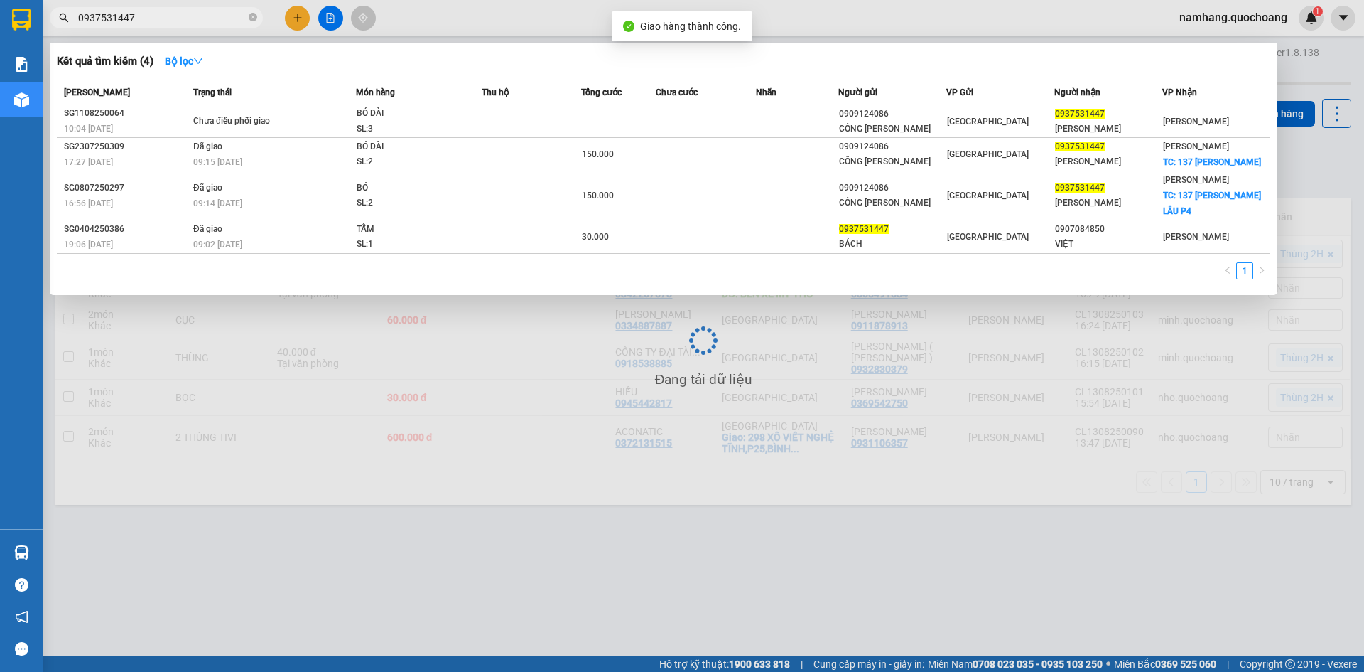
click at [215, 22] on input "0937531447" at bounding box center [162, 18] width 168 height 16
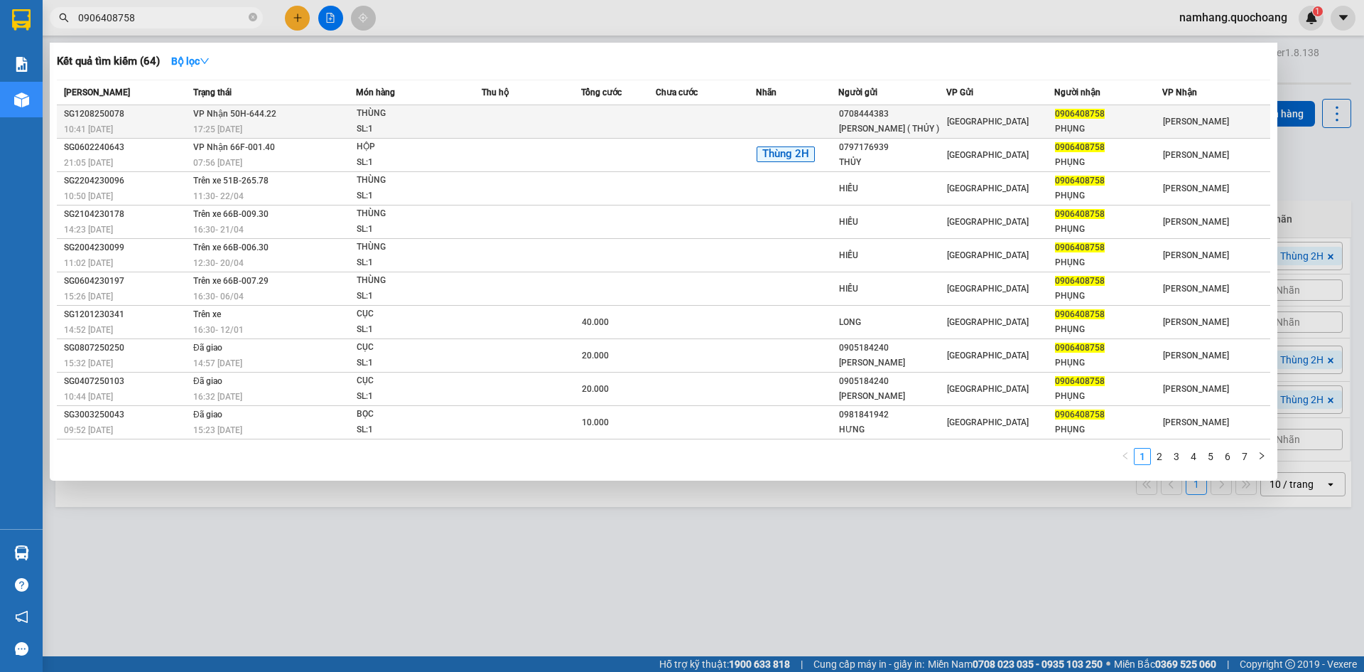
type input "0906408758"
click at [483, 120] on td at bounding box center [531, 121] width 99 height 33
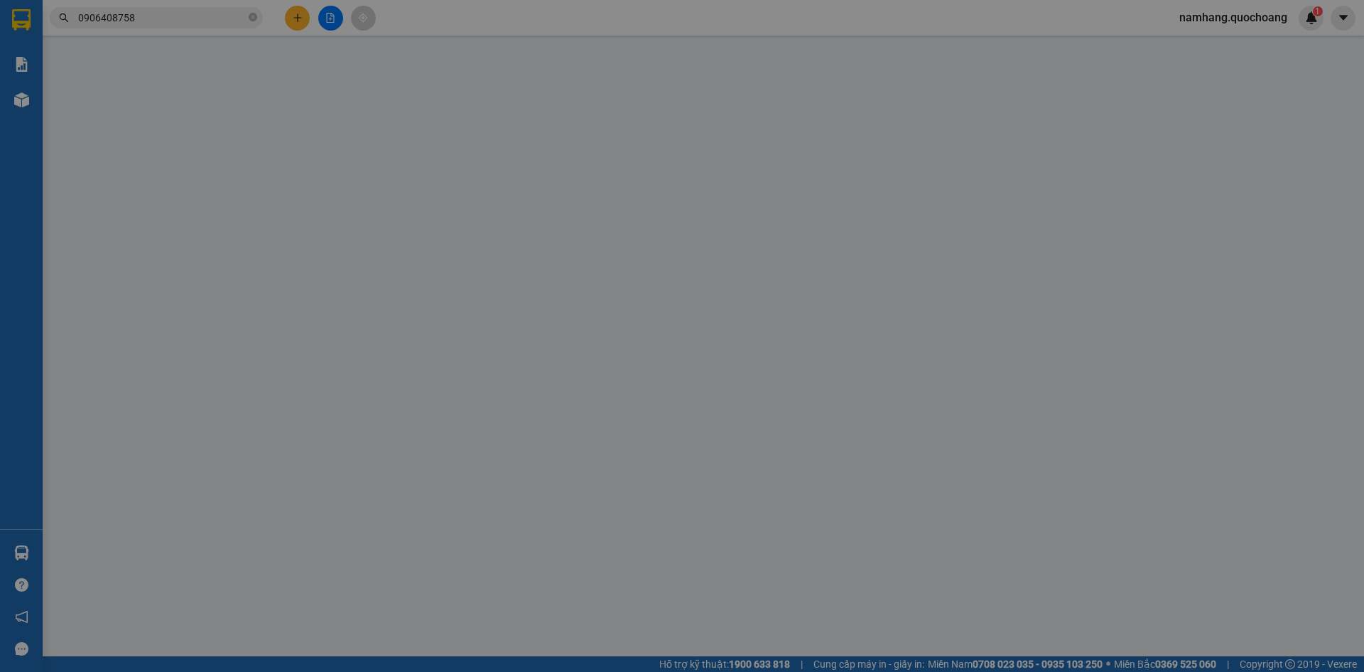
type input "0708444383"
type input "NGÔ MINH TRÍ ( THỦY )"
type input "SỐ 88 ĐƯỜNG 21 HIỆP BÌNH PHƯỚC THỦ ĐỨC HCM"
type input "0906408758"
type input "PHỤNG"
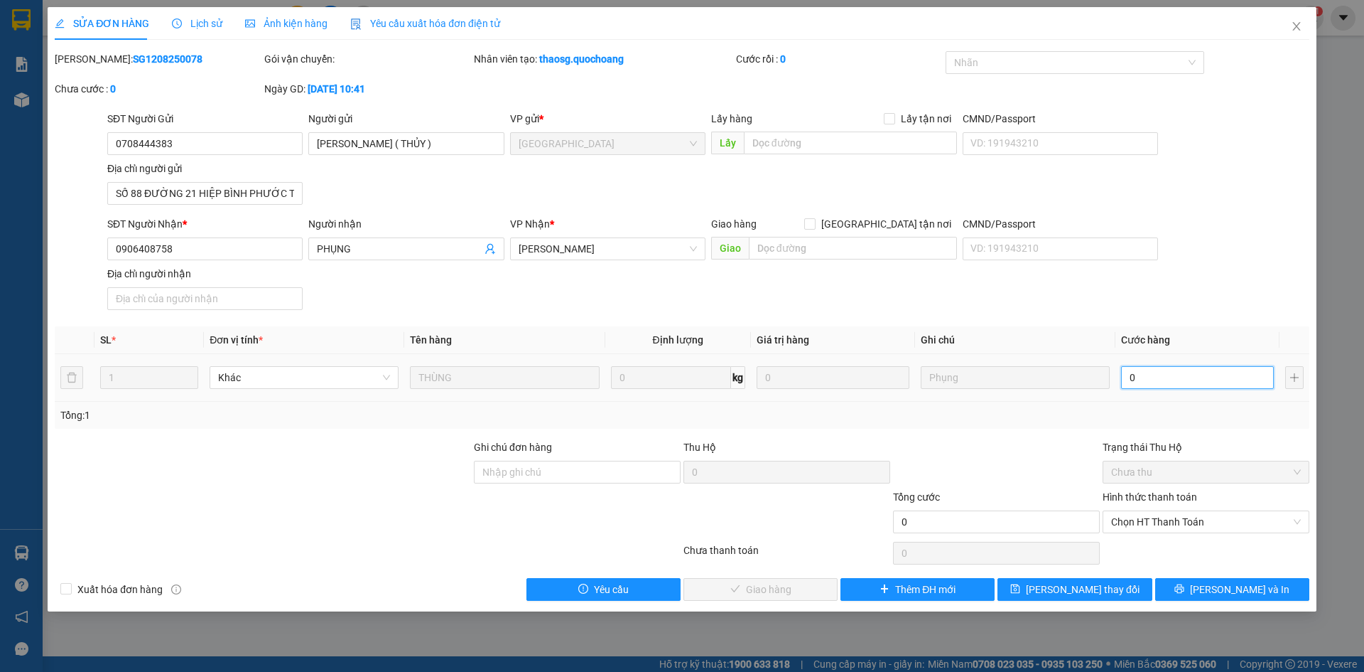
click at [1162, 379] on input "0" at bounding box center [1197, 377] width 153 height 23
type input "2"
type input "20"
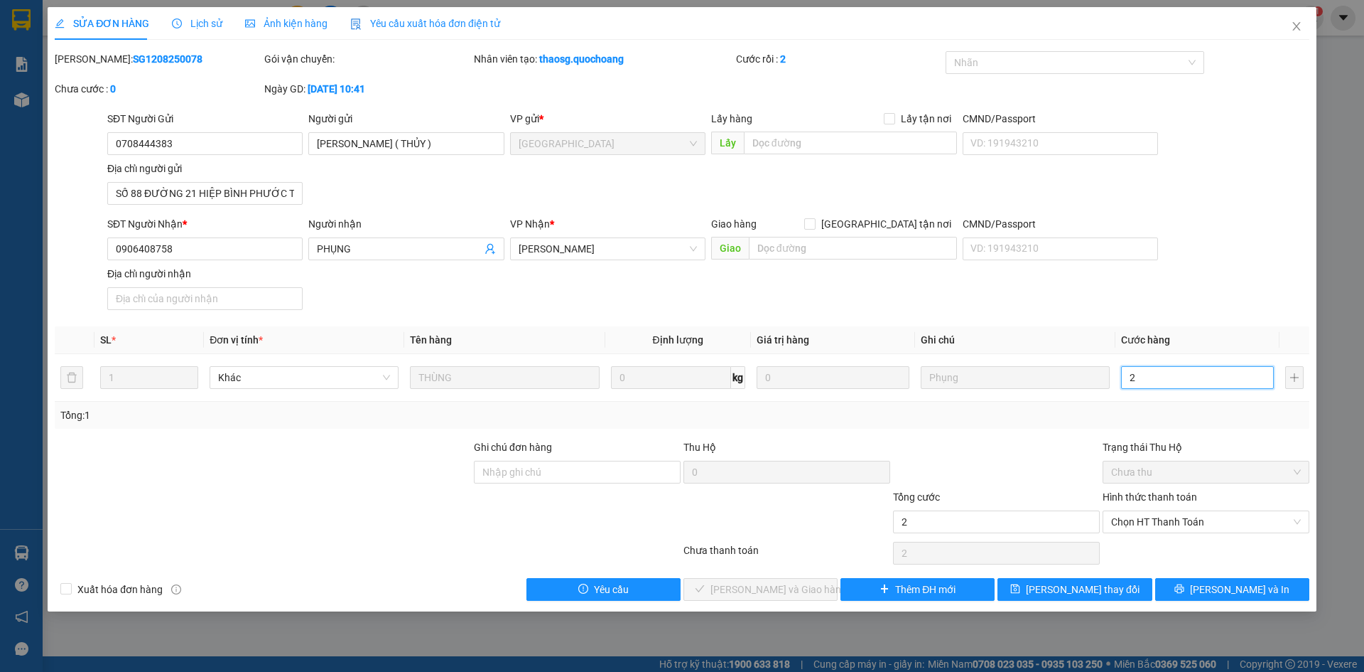
type input "20"
type input "200"
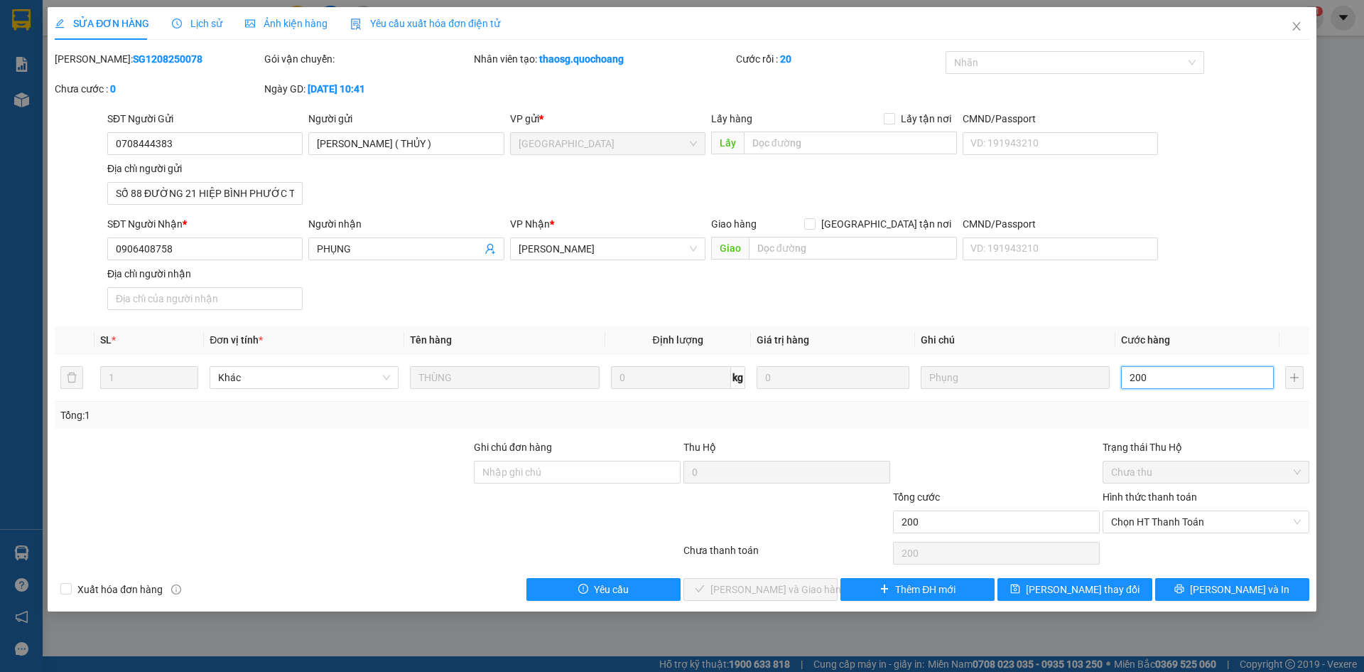
type input "2.000"
type input "20.000"
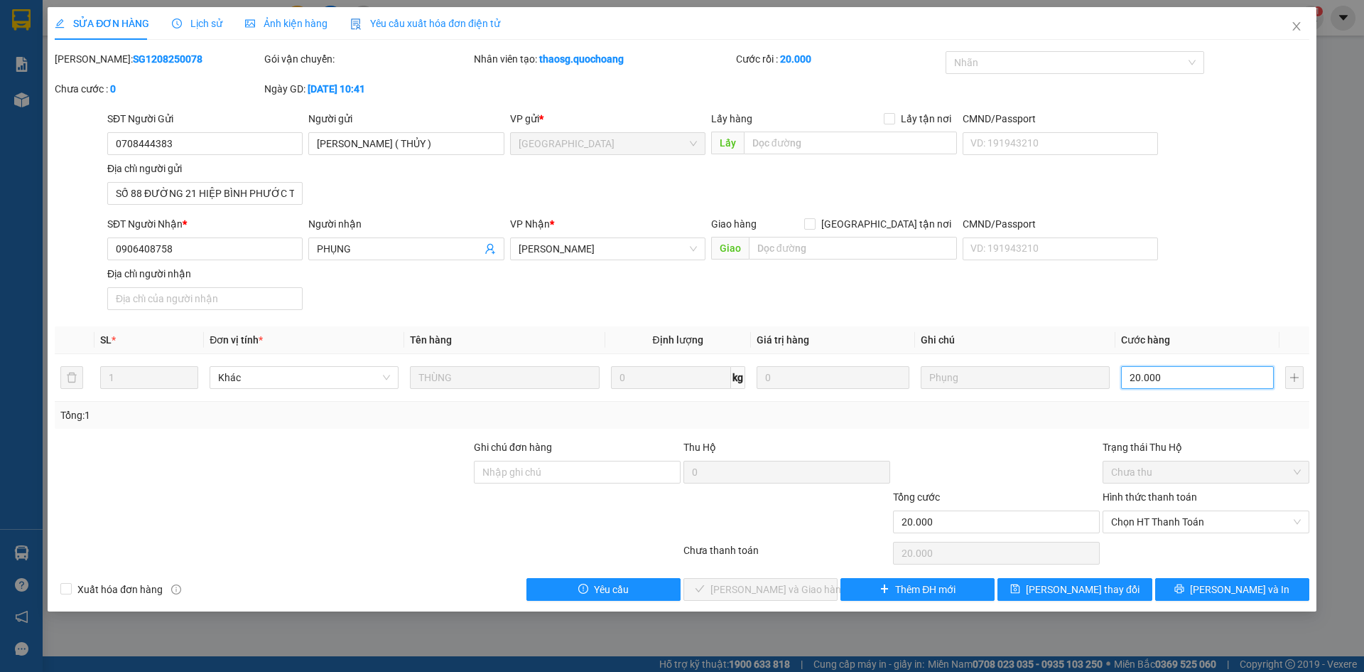
type input "20.000"
click at [1281, 286] on div "SĐT Người Nhận * 0906408758 Người nhận PHỤNG VP Nhận * Cao Lãnh Giao hàng Giao …" at bounding box center [708, 265] width 1208 height 99
click at [1190, 519] on span "Chọn HT Thanh Toán" at bounding box center [1206, 521] width 190 height 21
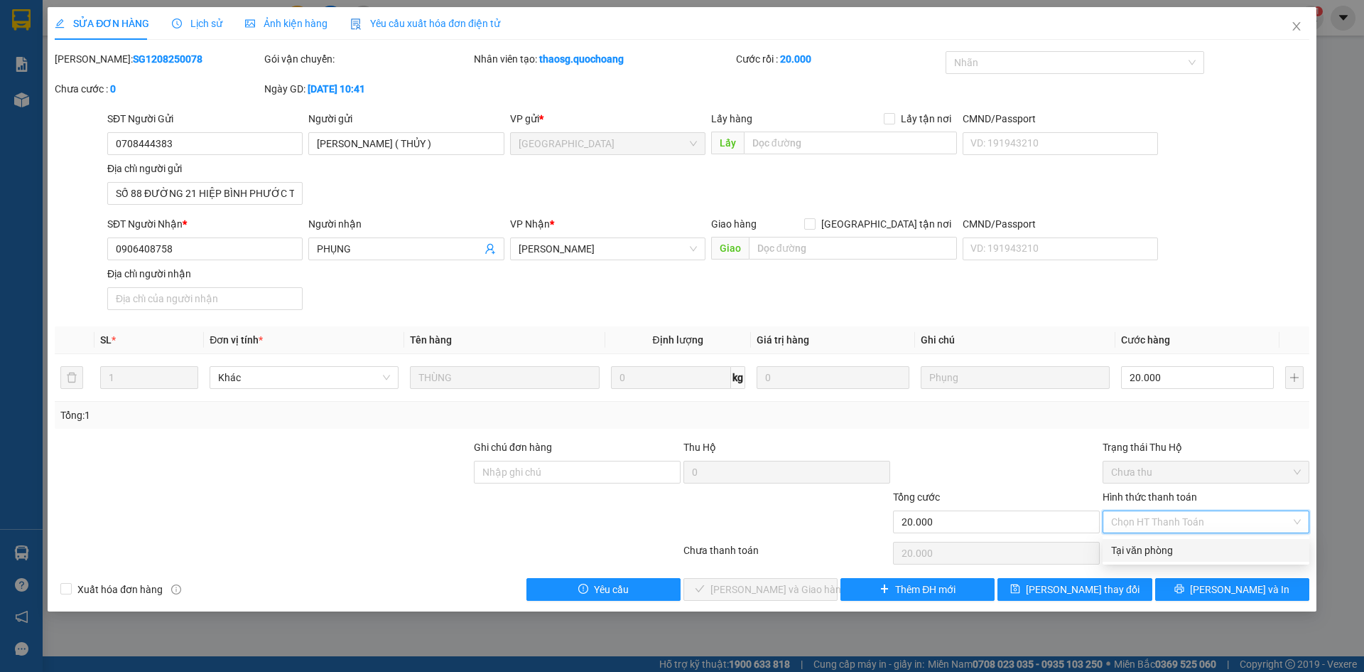
click at [1165, 544] on div "Tại văn phòng" at bounding box center [1206, 550] width 190 height 16
type input "0"
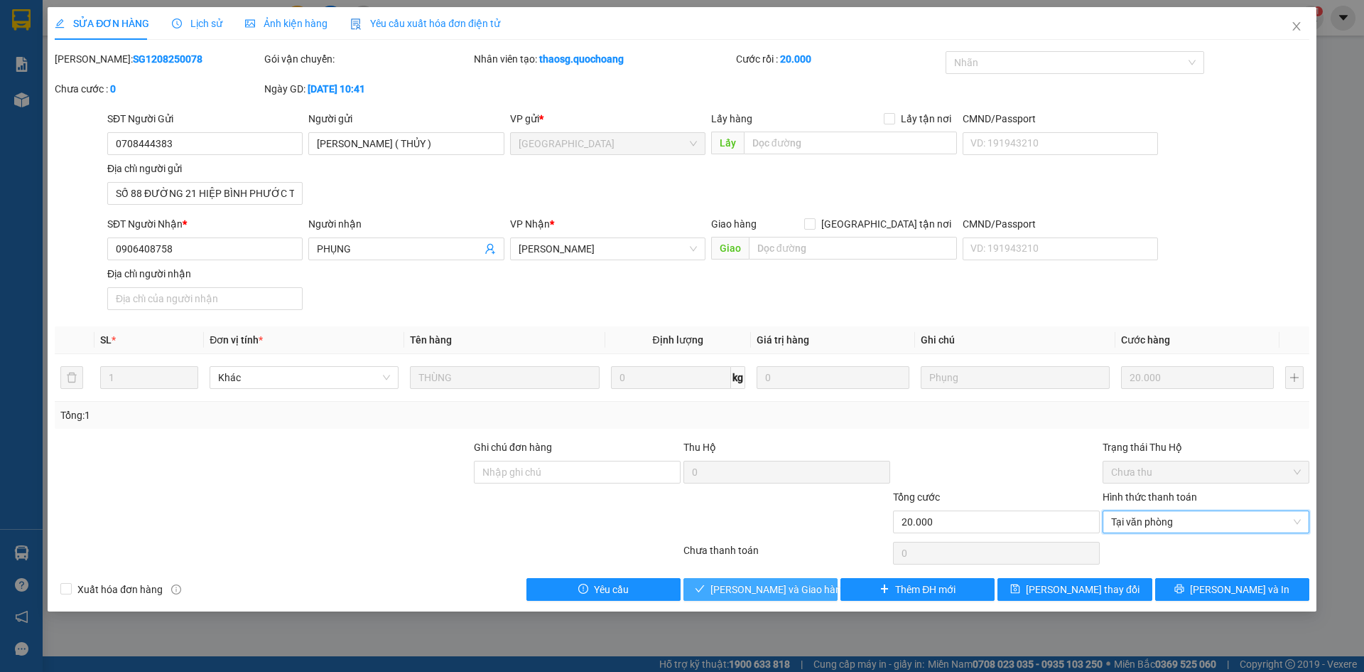
click at [773, 586] on span "Lưu và Giao hàng" at bounding box center [779, 589] width 136 height 16
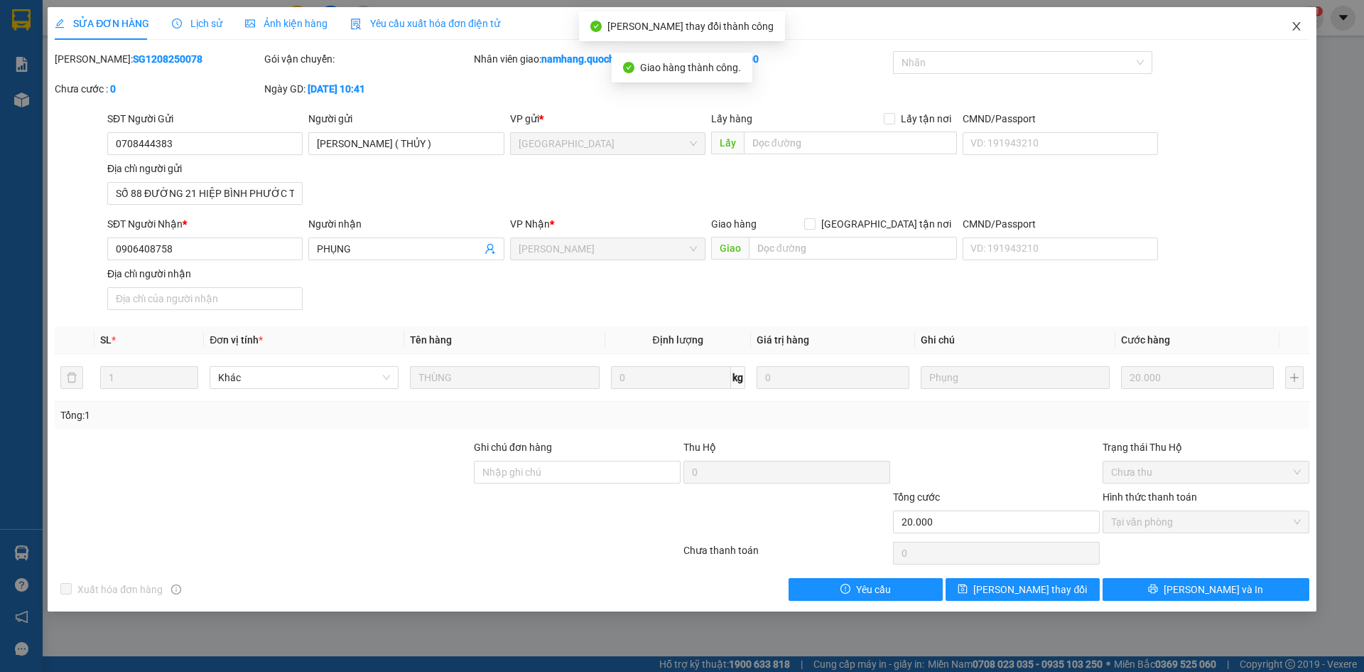
click at [1293, 27] on icon "close" at bounding box center [1296, 26] width 11 height 11
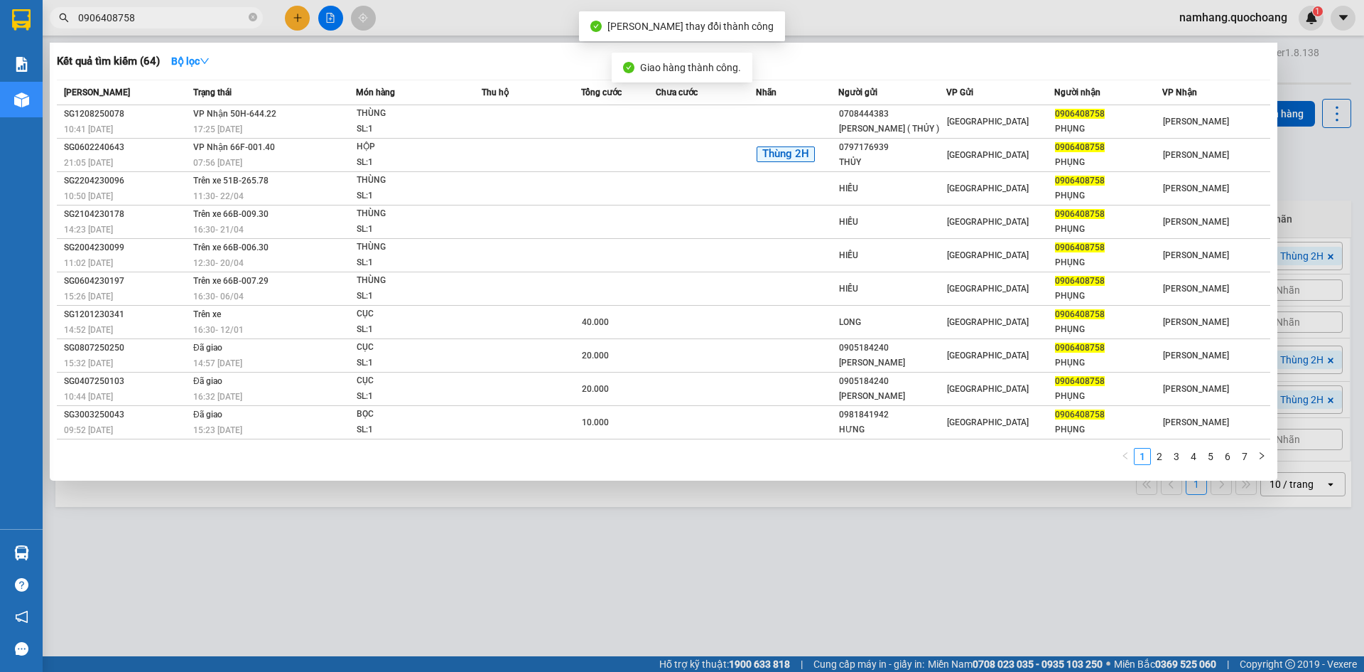
drag, startPoint x: 256, startPoint y: 19, endPoint x: 274, endPoint y: 1, distance: 25.6
click at [255, 19] on icon "close-circle" at bounding box center [253, 17] width 9 height 9
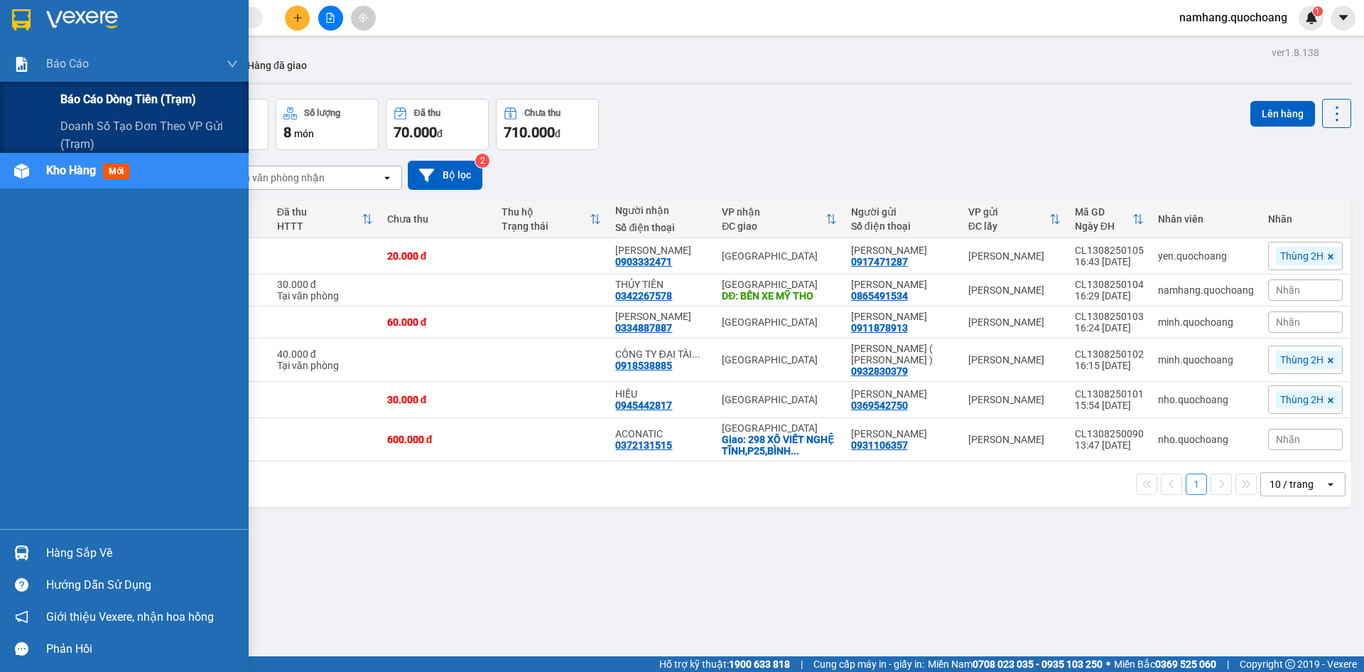
click at [99, 97] on span "Báo cáo dòng tiền (trạm)" at bounding box center [128, 99] width 136 height 18
